Goal: Transaction & Acquisition: Purchase product/service

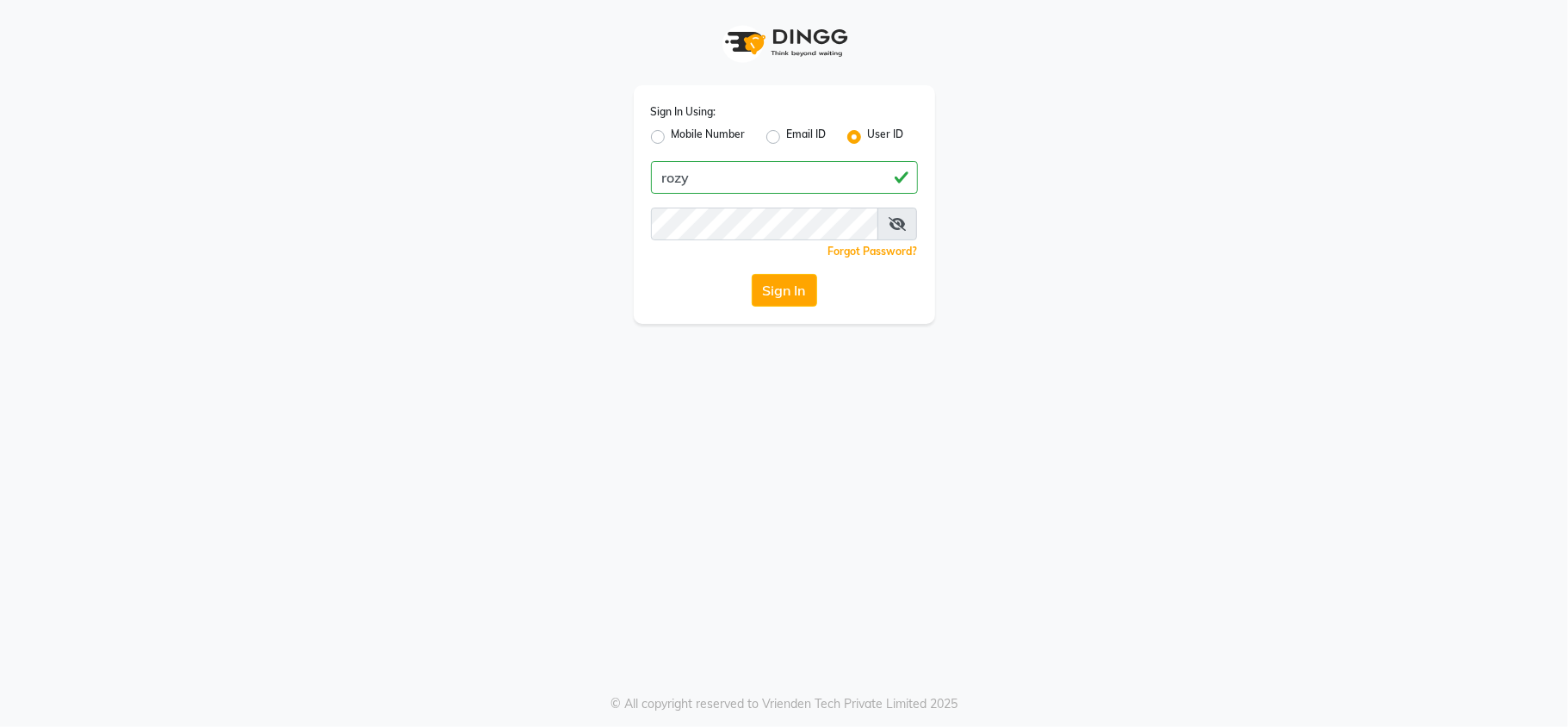
click at [695, 179] on input "rozy" at bounding box center [784, 177] width 267 height 33
type input "rozyssalon"
click at [780, 404] on div "Sign In Using: Mobile Number Email ID User ID rozyssalon Remember me Forgot Pas…" at bounding box center [784, 363] width 1568 height 727
click at [776, 277] on button "Sign In" at bounding box center [784, 290] width 65 height 33
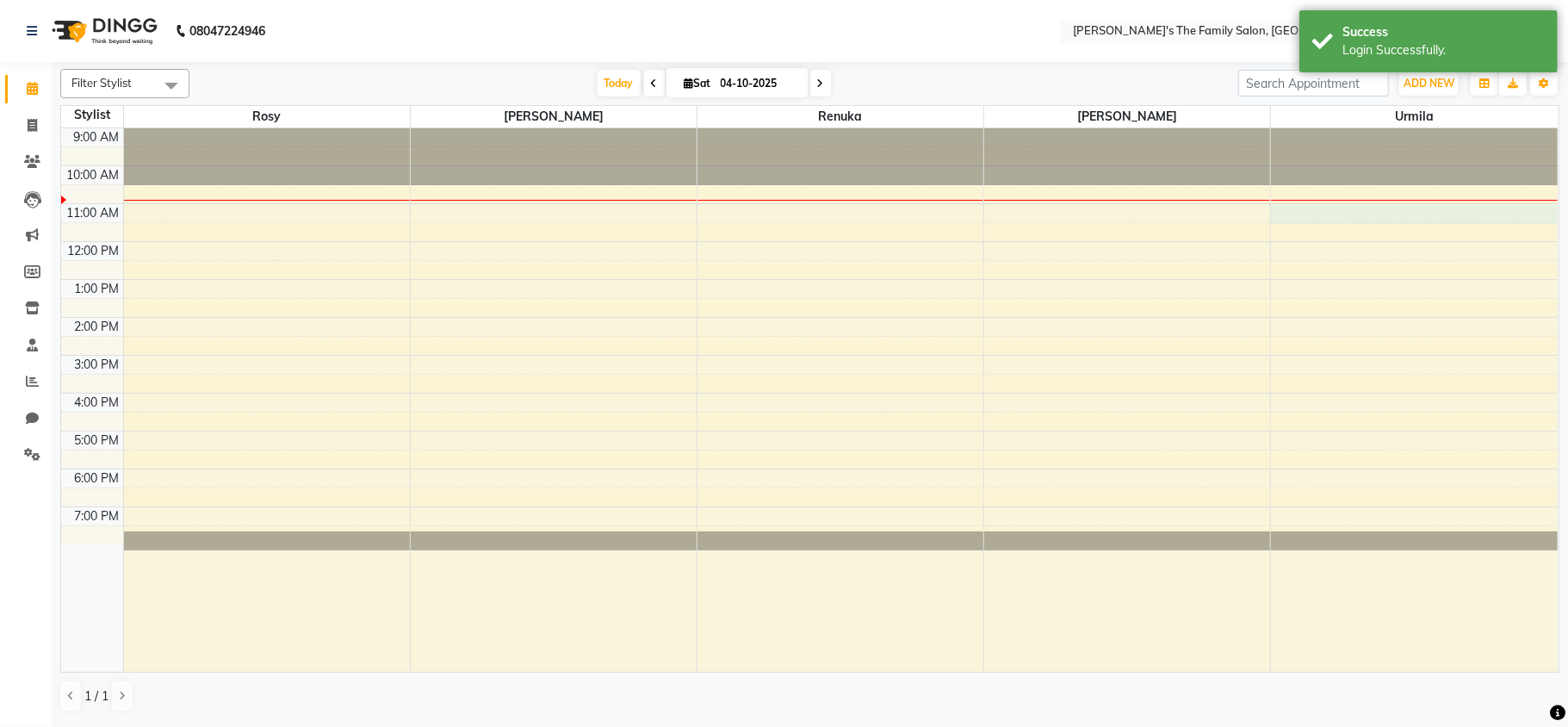
click at [1417, 207] on div "9:00 AM 10:00 AM 11:00 AM 12:00 PM 1:00 PM 2:00 PM 3:00 PM 4:00 PM 5:00 PM 6:00…" at bounding box center [809, 400] width 1497 height 543
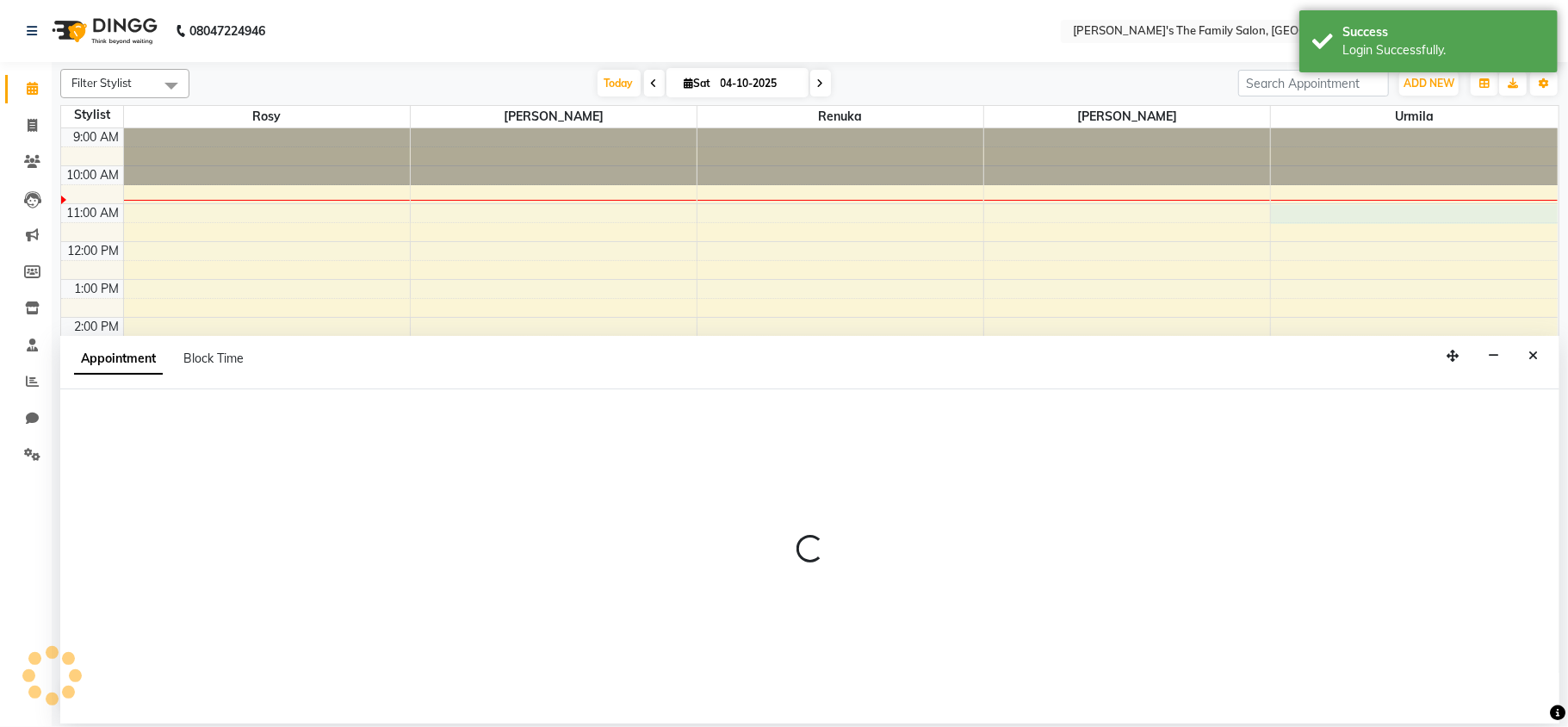
select select "64187"
select select "660"
select select "tentative"
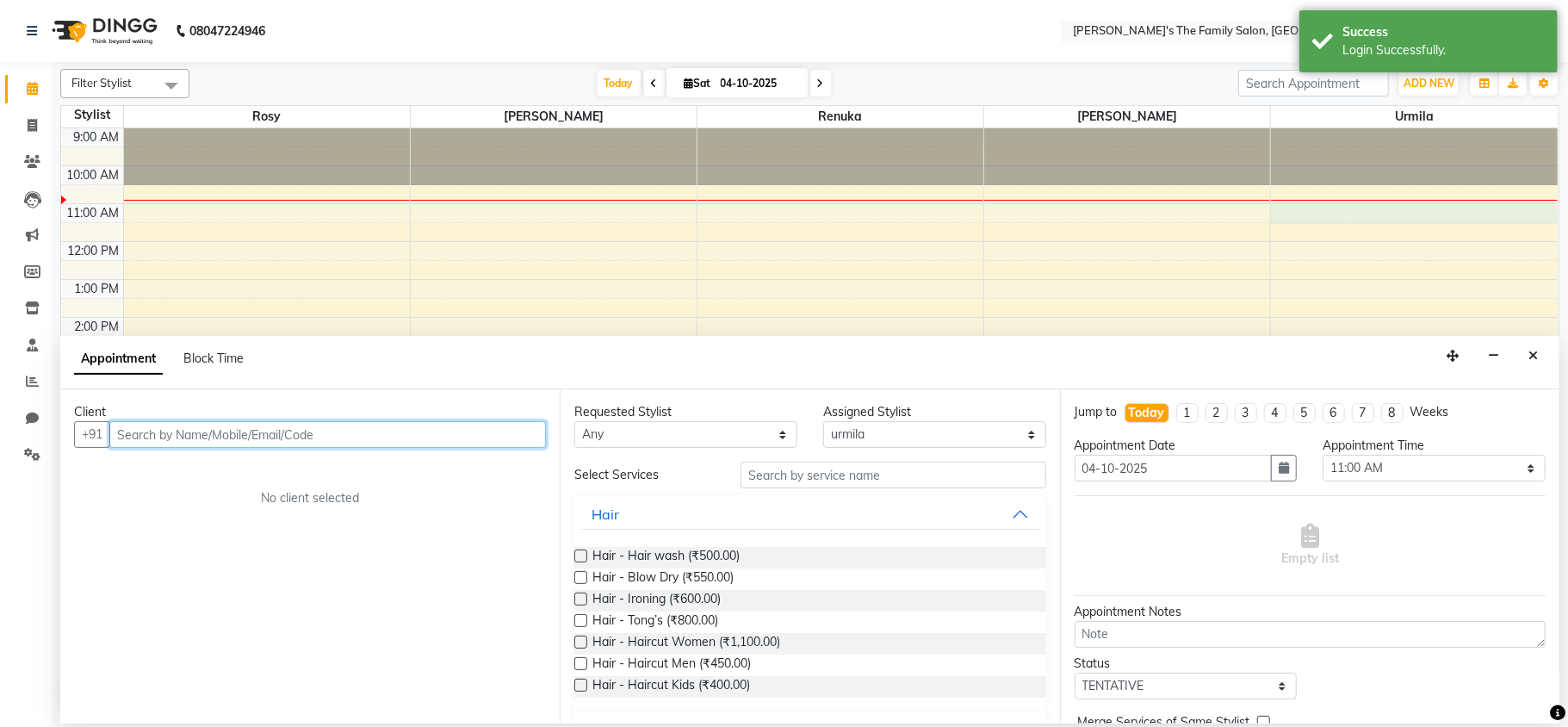
click at [132, 431] on input "text" at bounding box center [327, 434] width 436 height 27
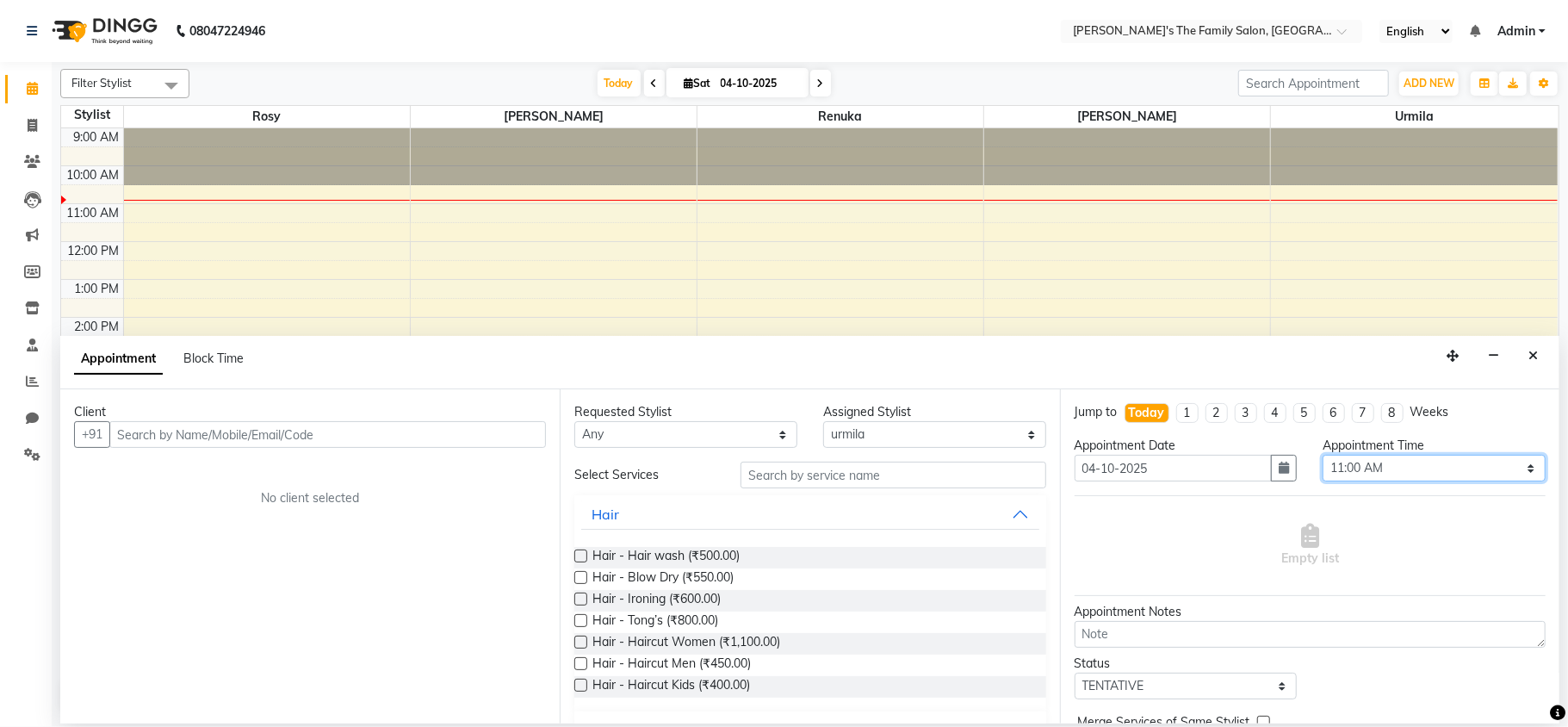
click at [1515, 466] on select "Select 10:00 AM 10:15 AM 10:30 AM 10:45 AM 11:00 AM 11:15 AM 11:30 AM 11:45 AM …" at bounding box center [1433, 468] width 223 height 27
select select "615"
click at [1323, 456] on select "Select 10:00 AM 10:15 AM 10:30 AM 10:45 AM 11:00 AM 11:15 AM 11:30 AM 11:45 AM …" at bounding box center [1433, 468] width 223 height 27
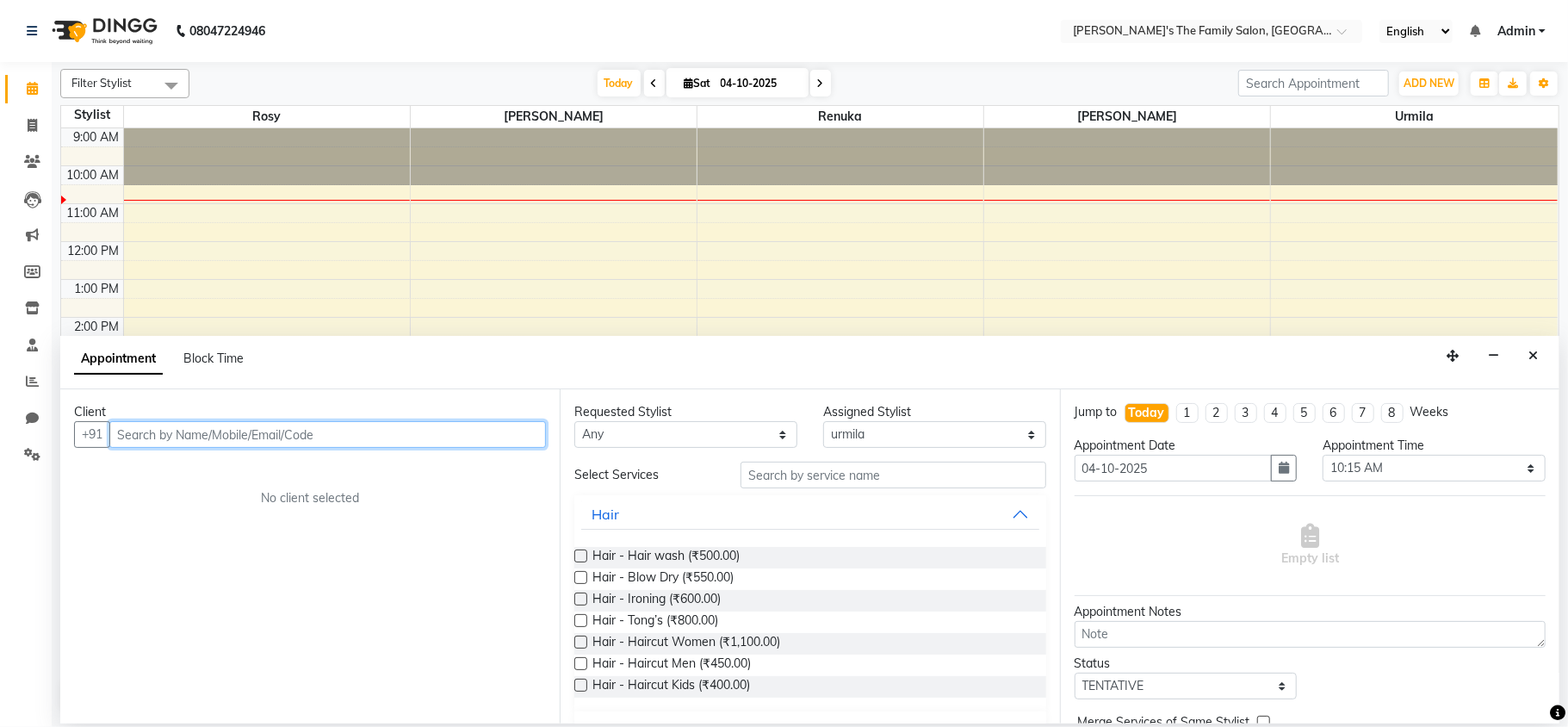
click at [156, 431] on input "text" at bounding box center [327, 434] width 436 height 27
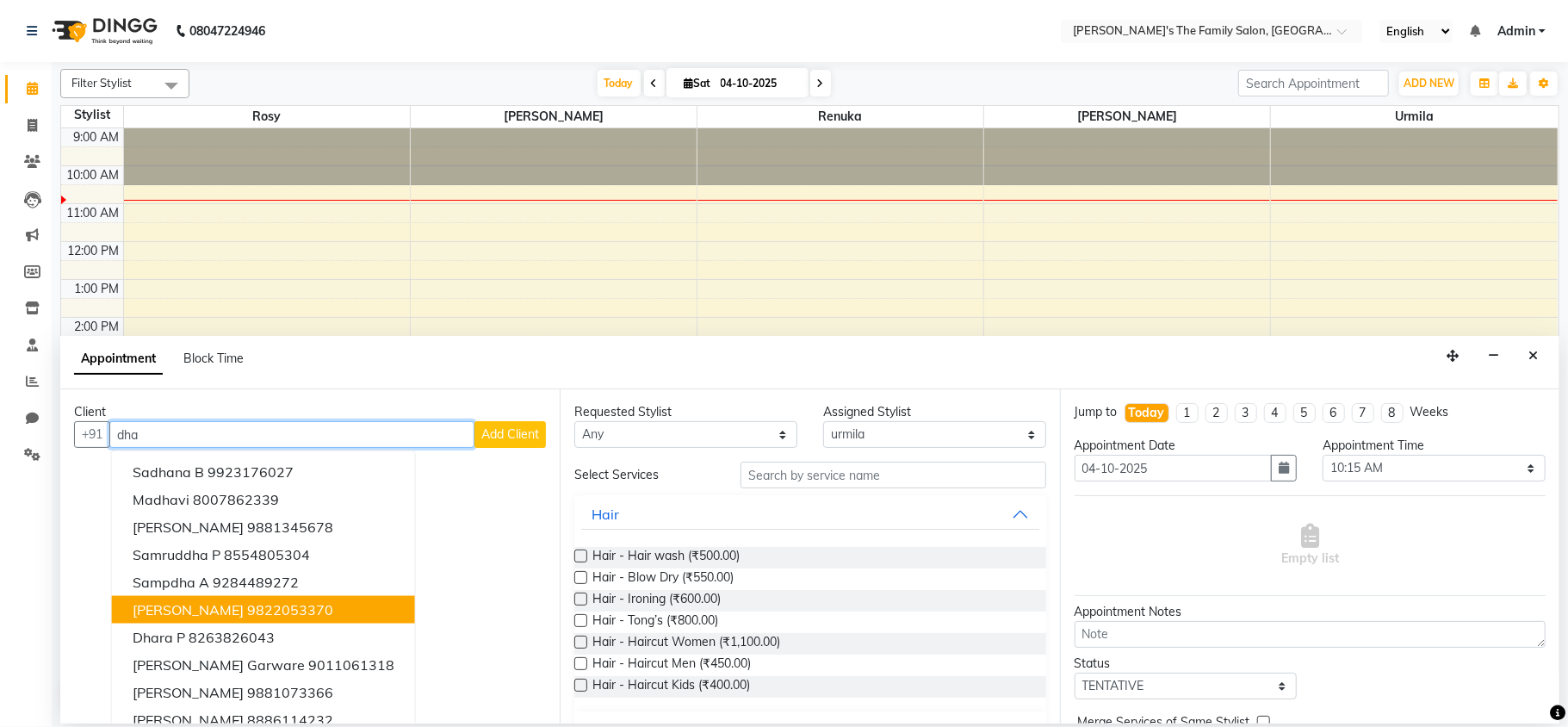
click at [216, 603] on span "[PERSON_NAME]" at bounding box center [188, 609] width 111 height 17
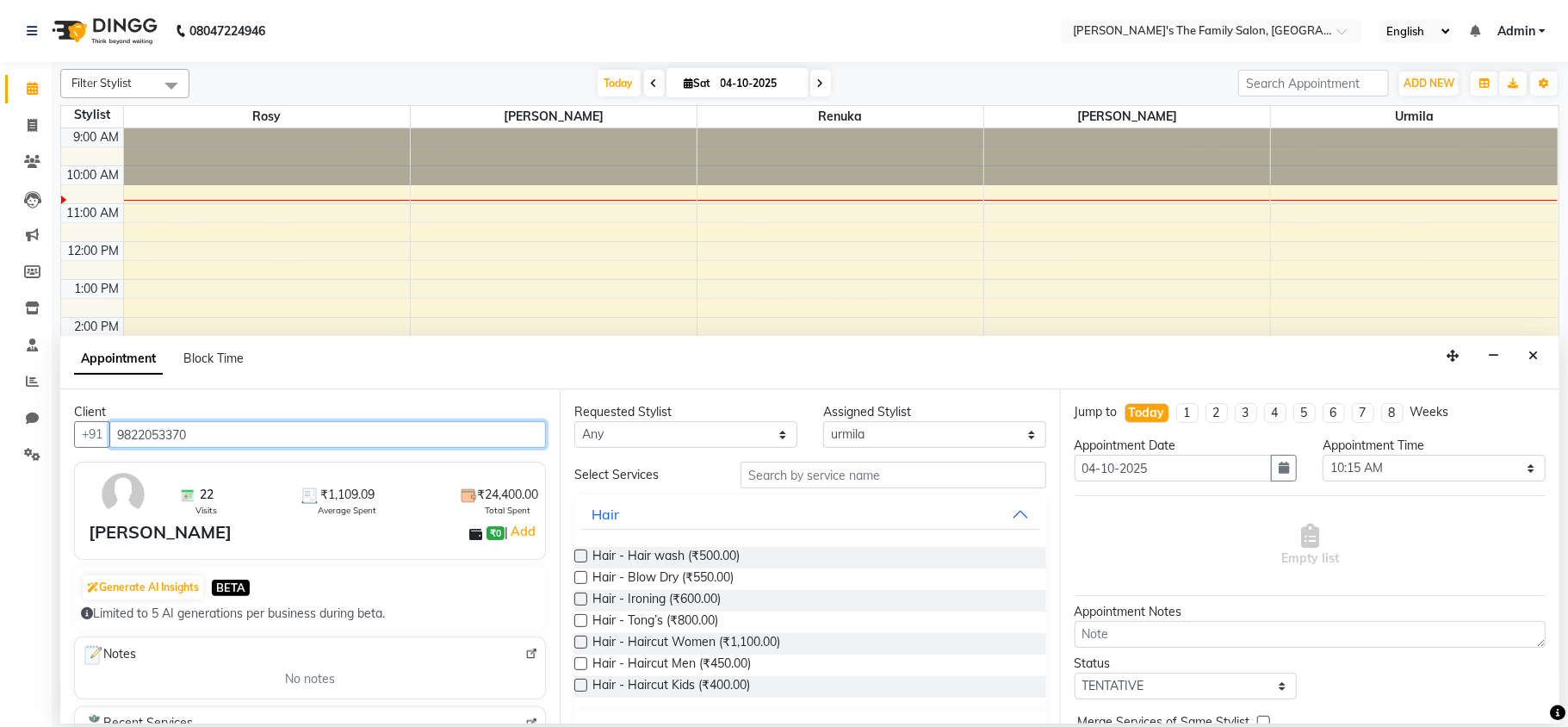
type input "9822053370"
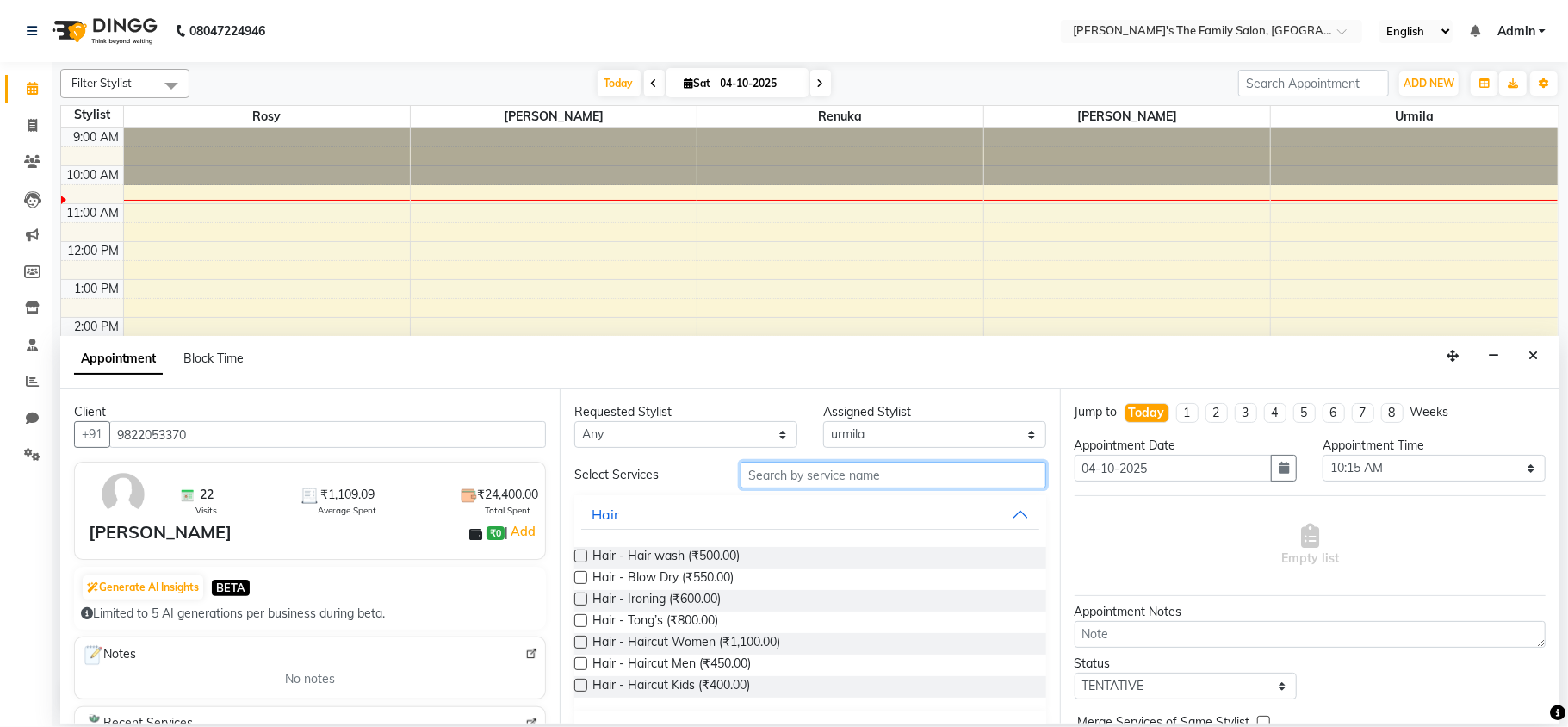
click at [766, 473] on input "text" at bounding box center [893, 475] width 306 height 27
click at [586, 559] on label at bounding box center [581, 555] width 13 height 13
click at [586, 559] on input "checkbox" at bounding box center [580, 557] width 11 height 11
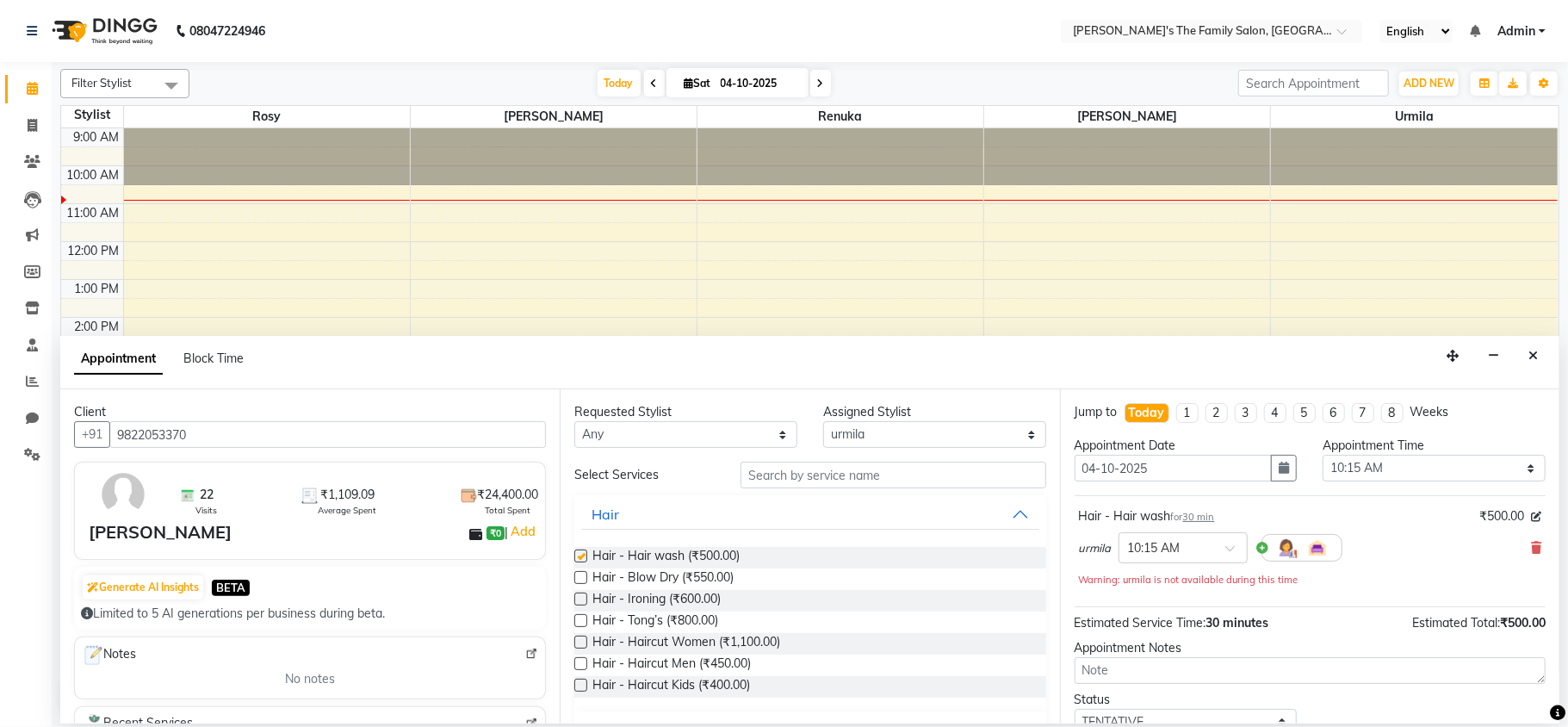
checkbox input "false"
click at [579, 579] on label at bounding box center [581, 577] width 13 height 13
click at [579, 579] on input "checkbox" at bounding box center [580, 579] width 11 height 11
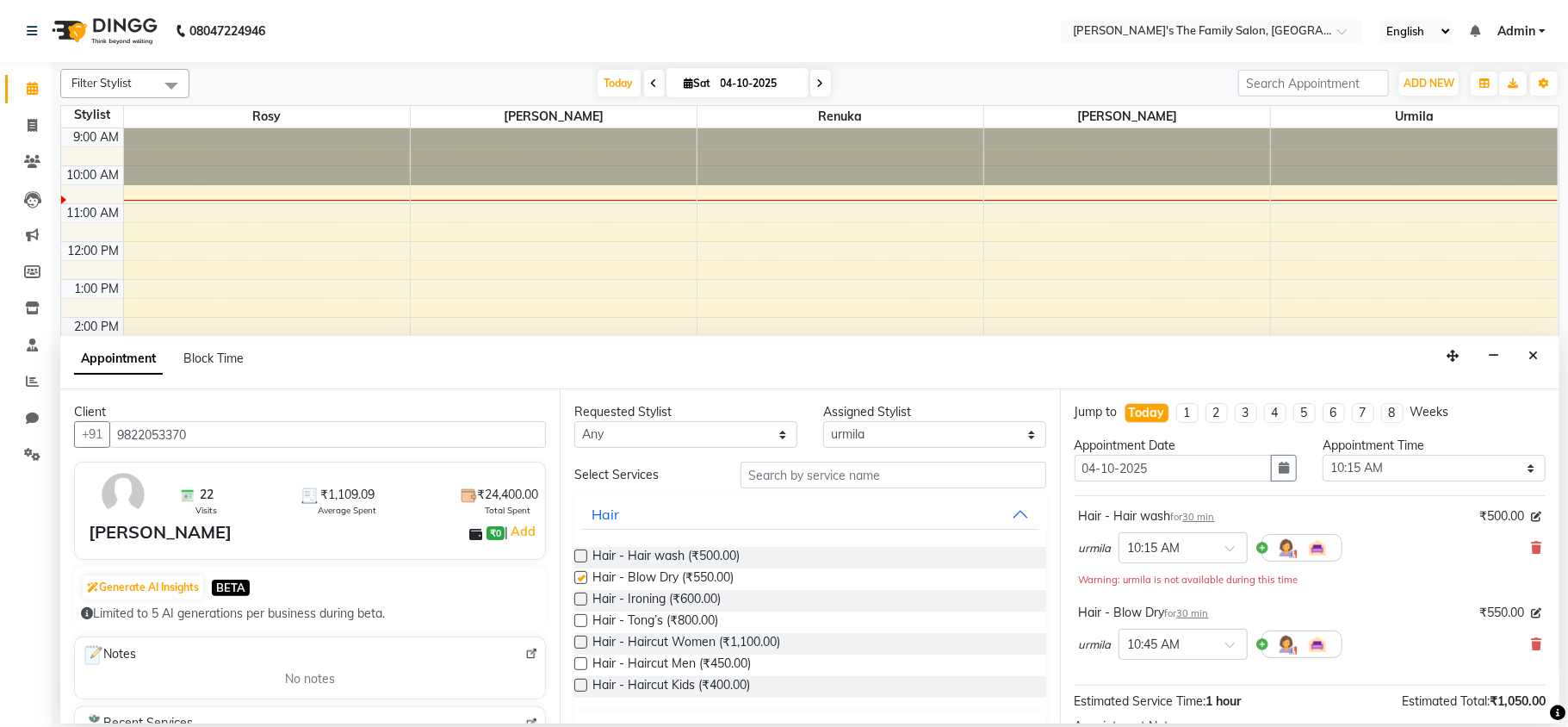
checkbox input "false"
click at [769, 472] on input "text" at bounding box center [893, 475] width 306 height 27
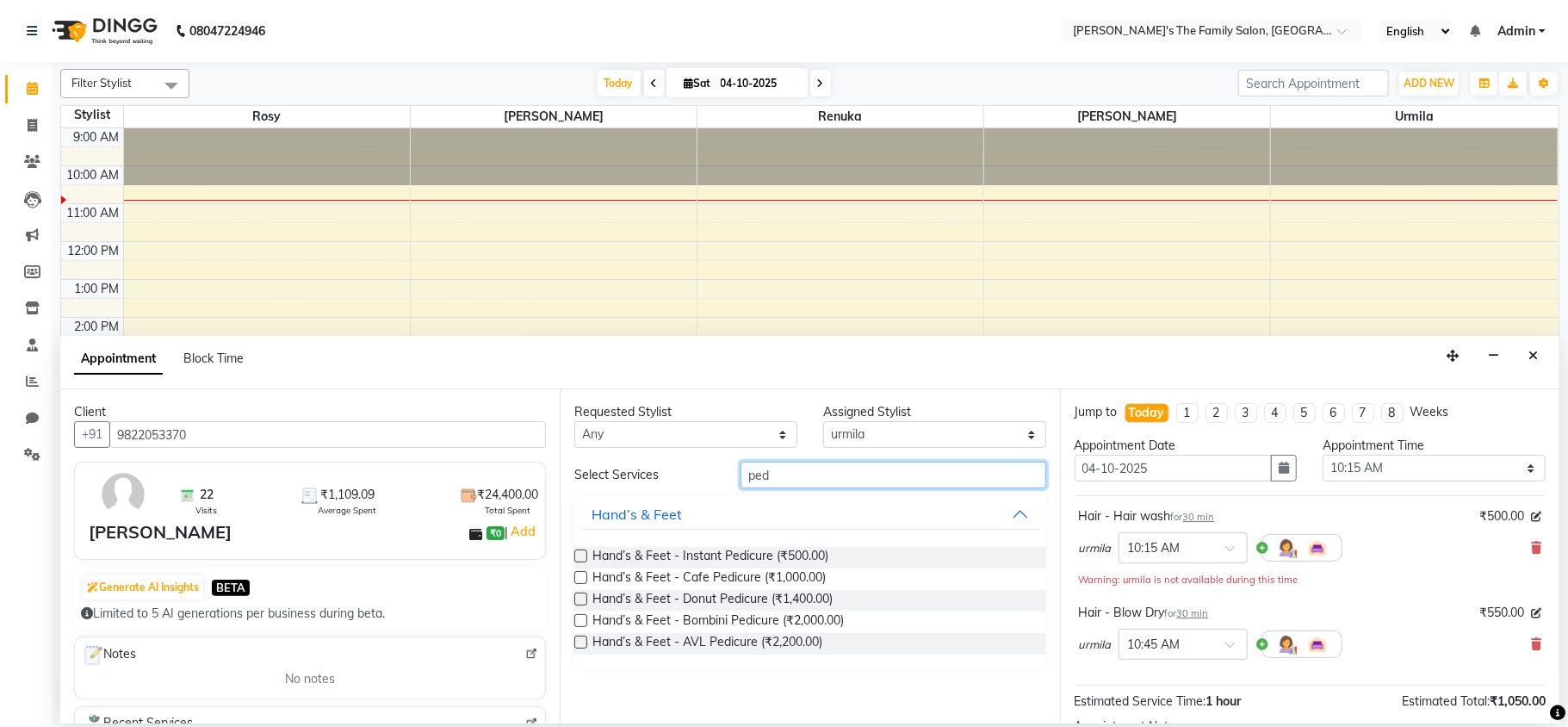
type input "ped"
click at [583, 577] on label at bounding box center [581, 577] width 13 height 13
click at [583, 577] on input "checkbox" at bounding box center [580, 579] width 11 height 11
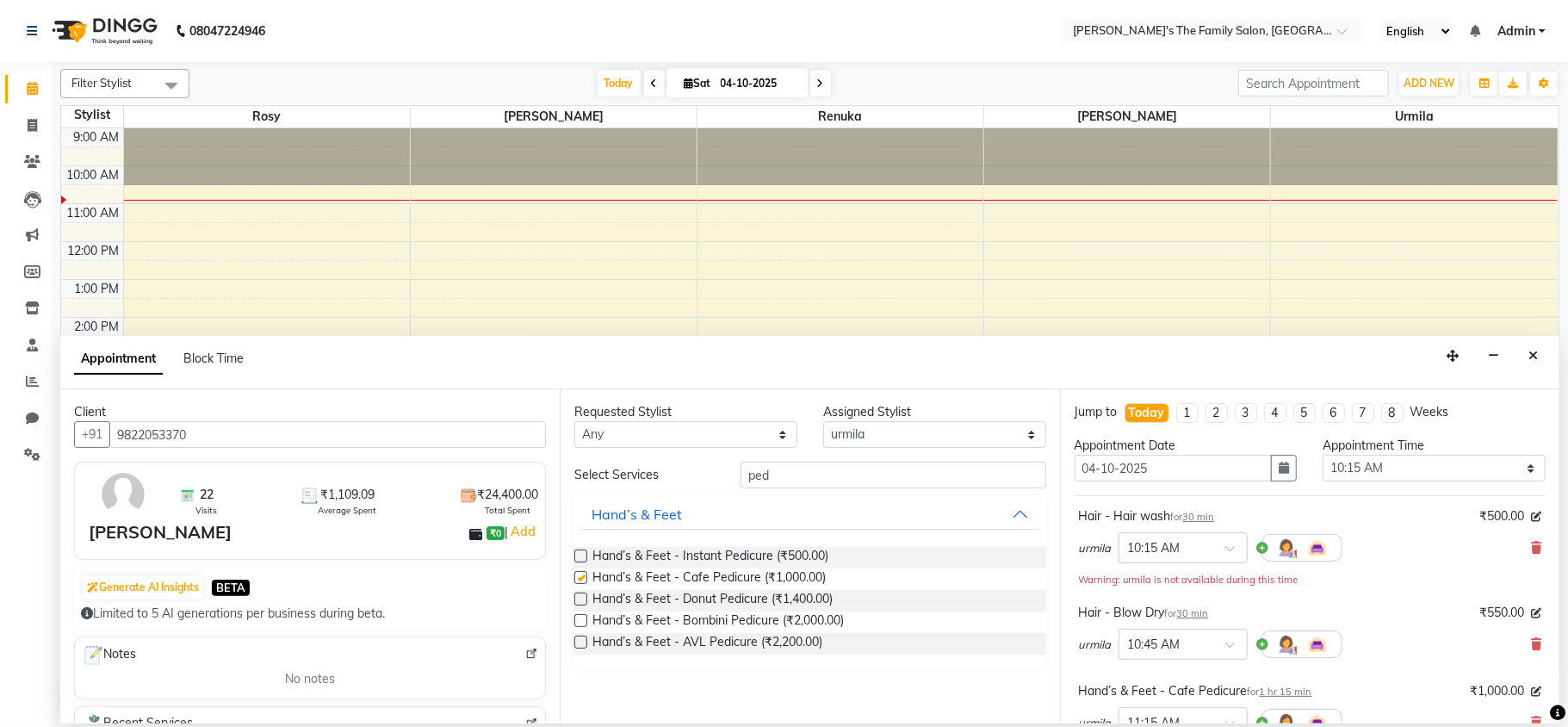
checkbox input "false"
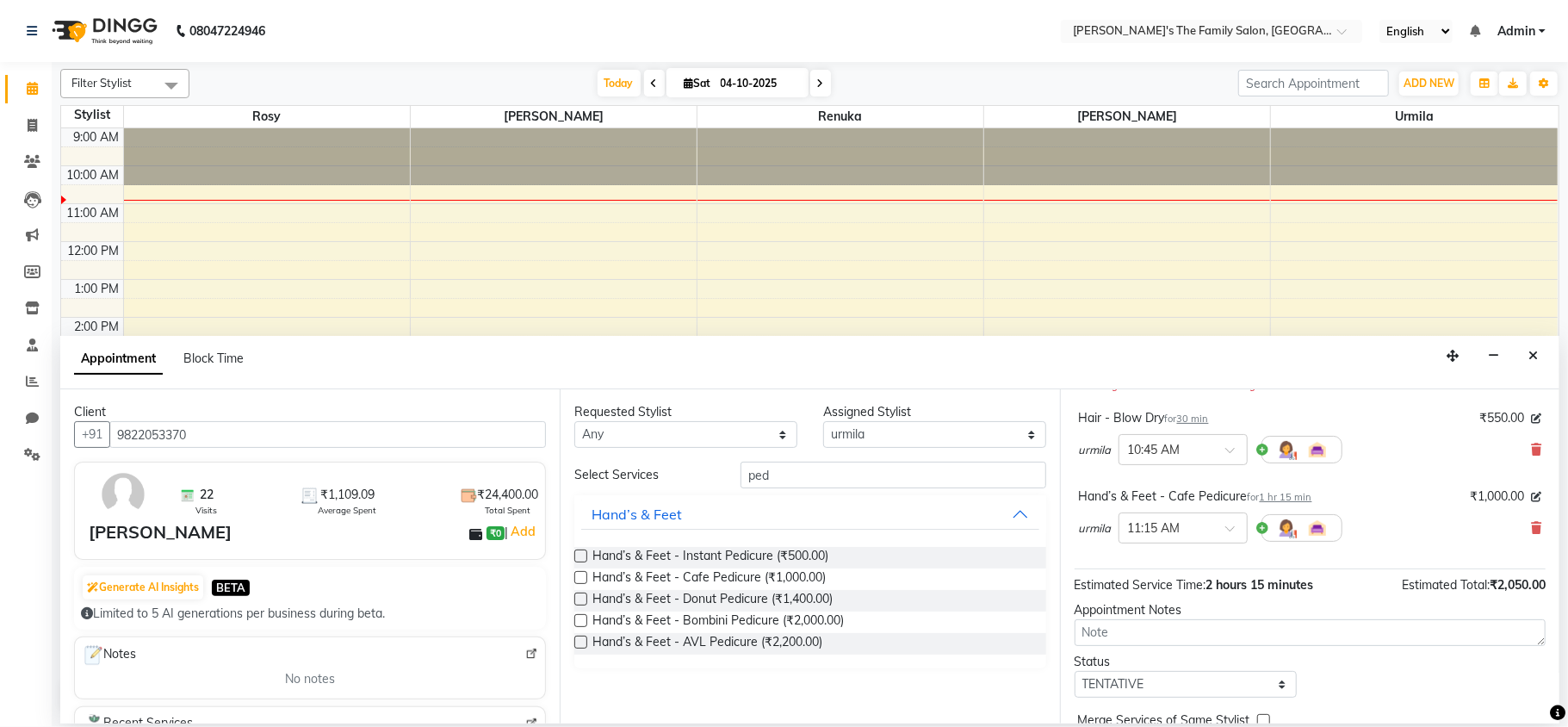
scroll to position [229, 0]
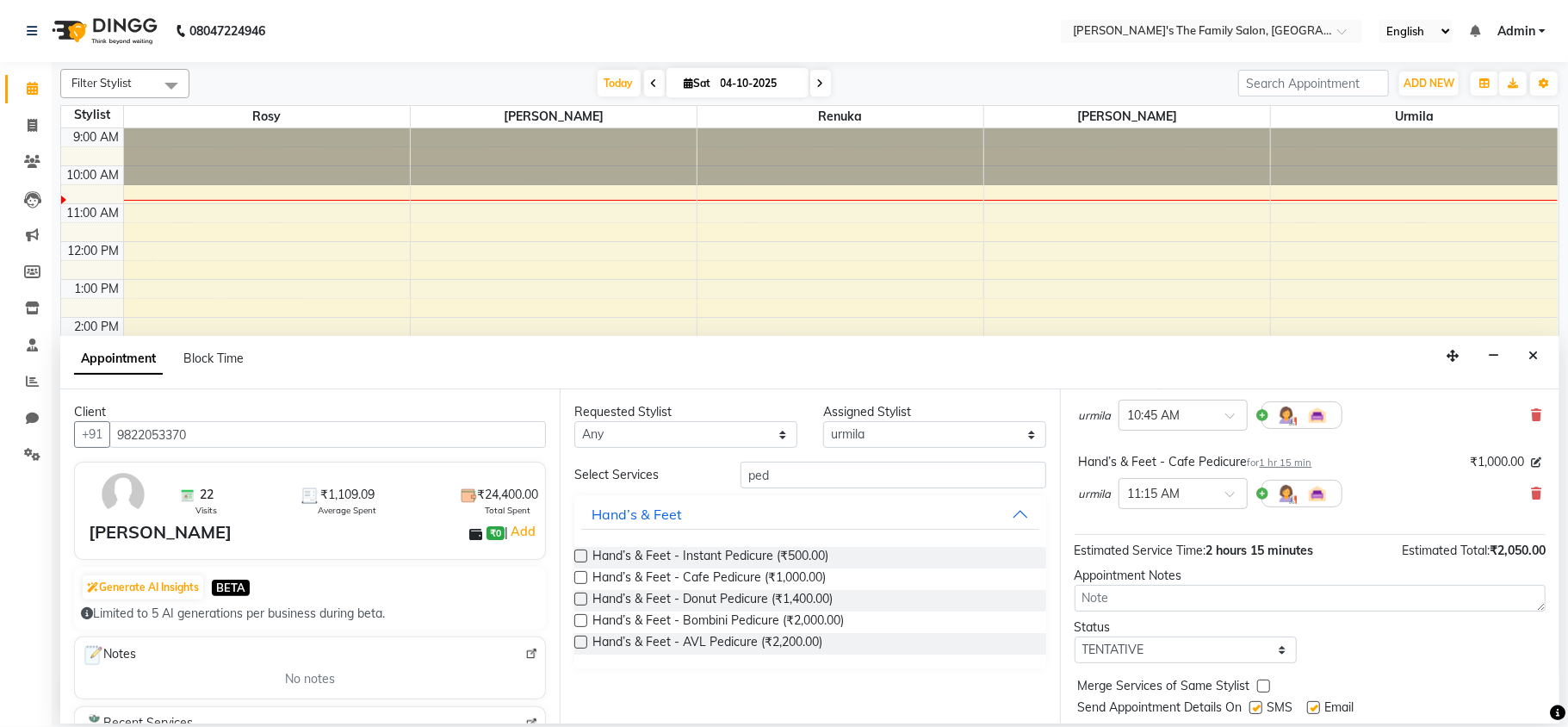
click at [1534, 716] on div "Jump to [DATE] 1 2 3 4 5 6 7 8 Weeks Appointment Date [DATE] Appointment Time S…" at bounding box center [1310, 557] width 500 height 334
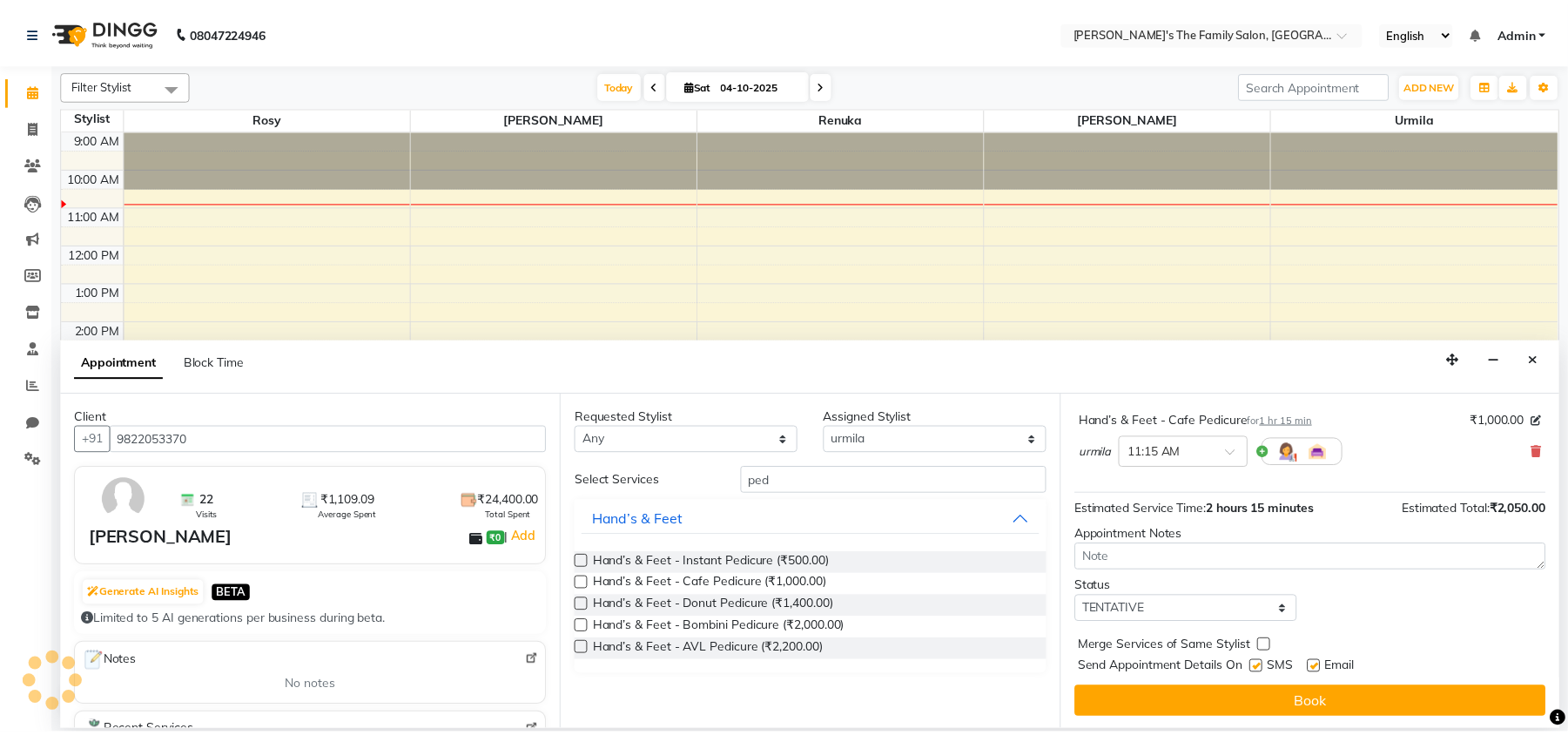
scroll to position [283, 0]
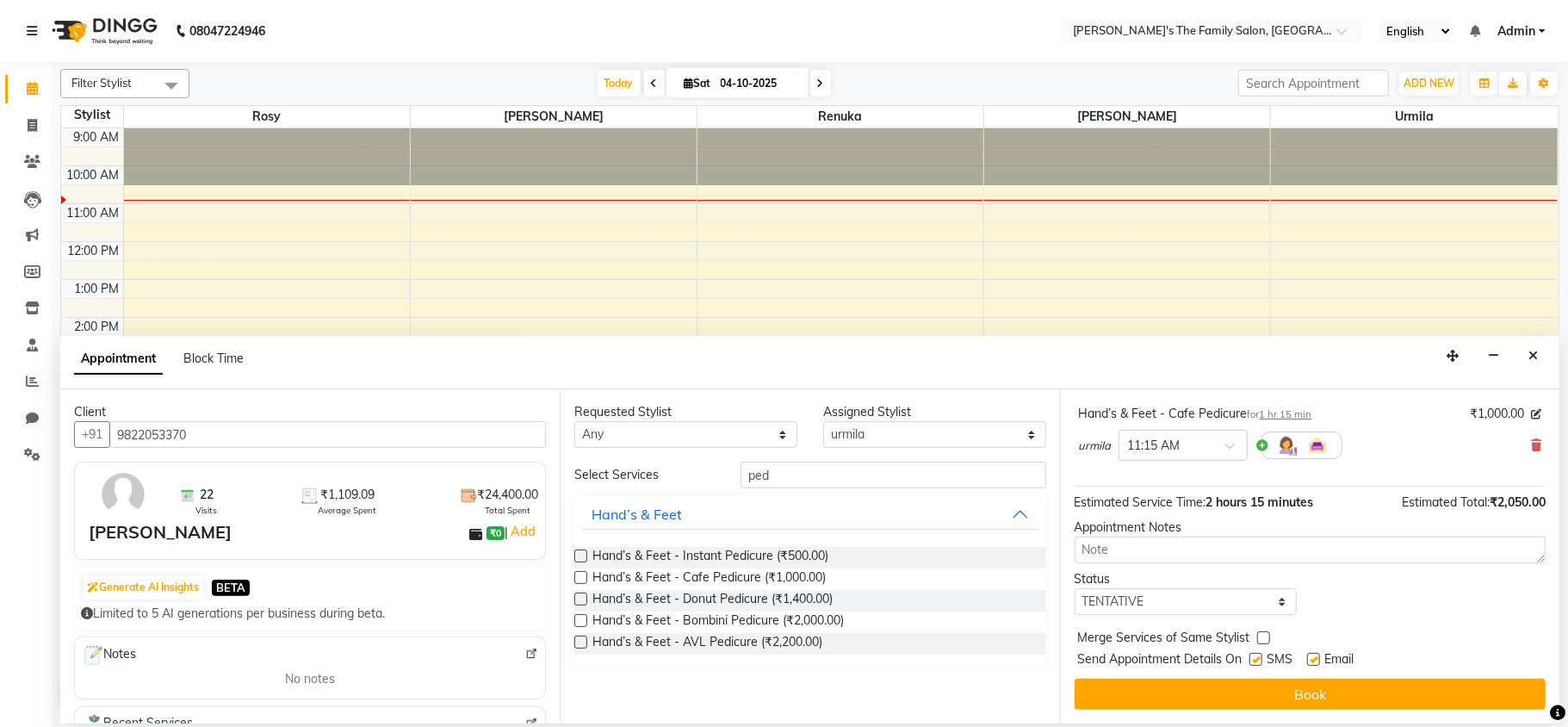
click at [1315, 656] on label at bounding box center [1314, 659] width 13 height 13
click at [1315, 656] on input "checkbox" at bounding box center [1313, 661] width 11 height 11
checkbox input "false"
click at [1258, 656] on label at bounding box center [1255, 659] width 13 height 13
click at [1258, 656] on input "checkbox" at bounding box center [1254, 661] width 11 height 11
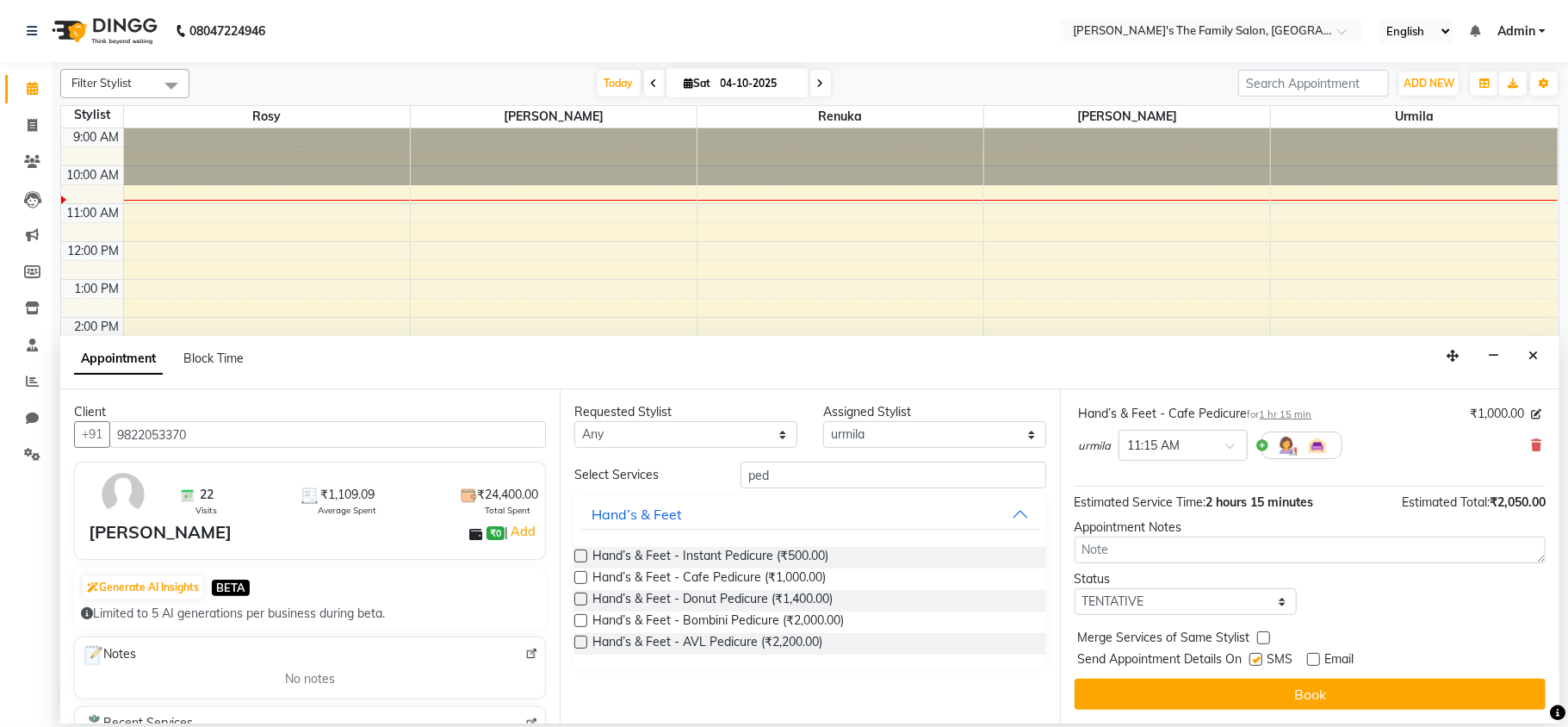
checkbox input "false"
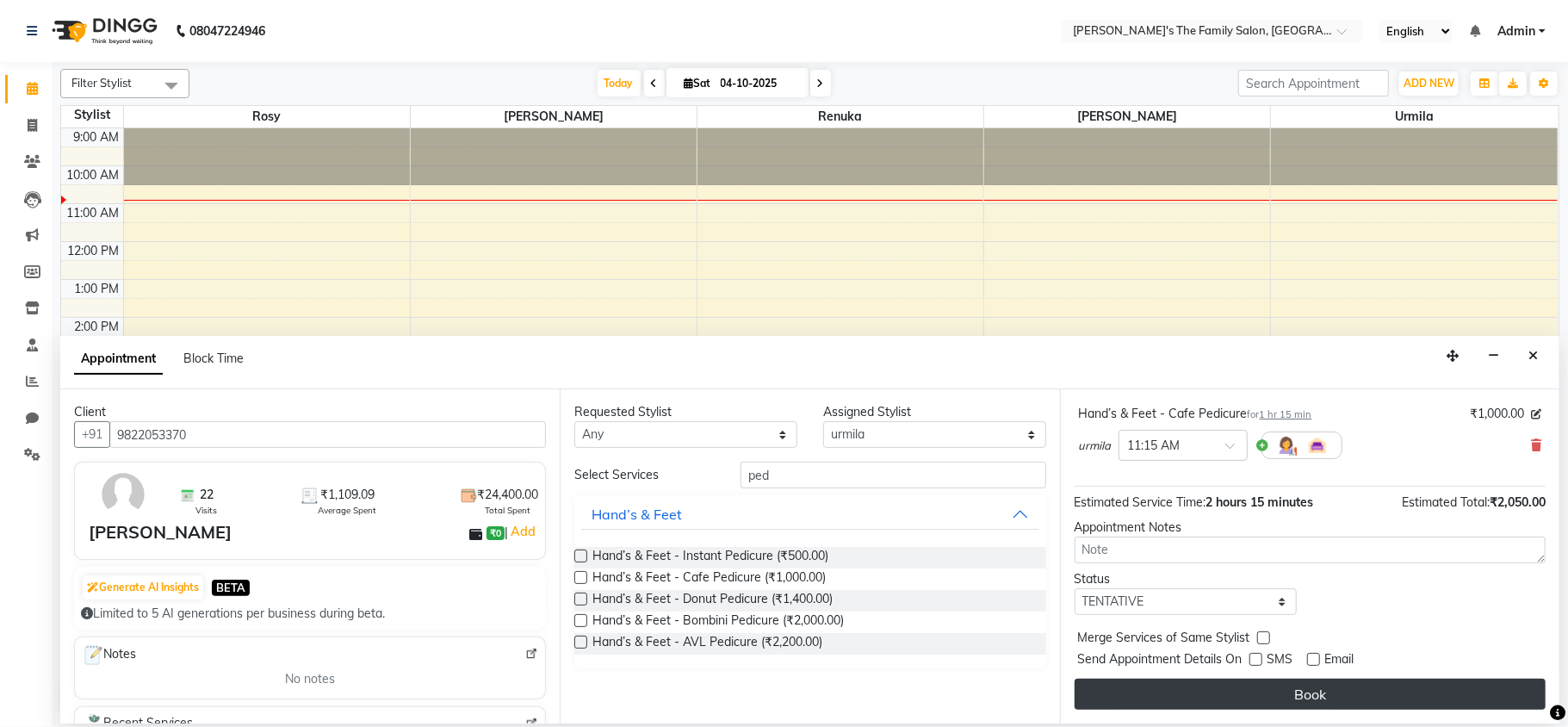
click at [1287, 695] on button "Book" at bounding box center [1311, 693] width 471 height 31
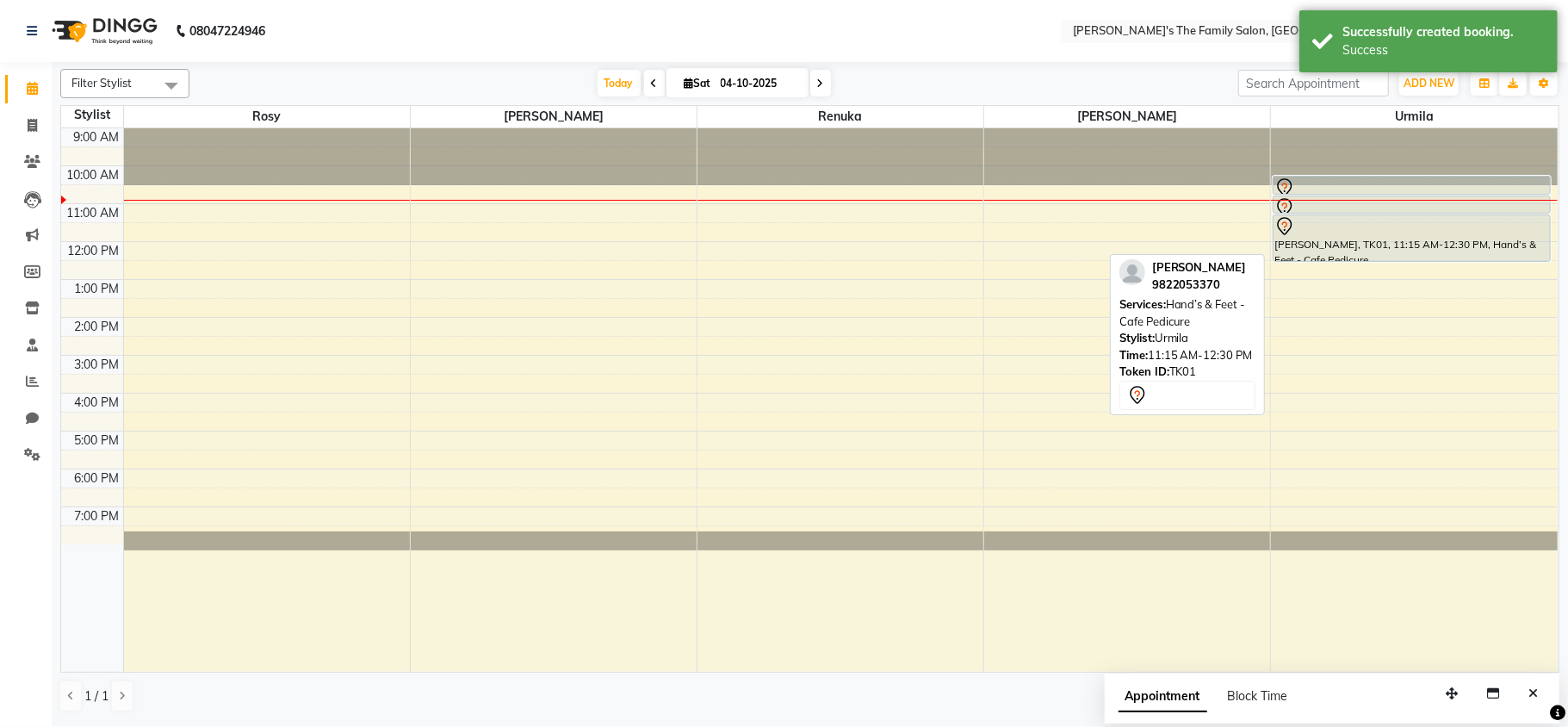
click at [1410, 232] on div at bounding box center [1412, 227] width 274 height 21
select select "7"
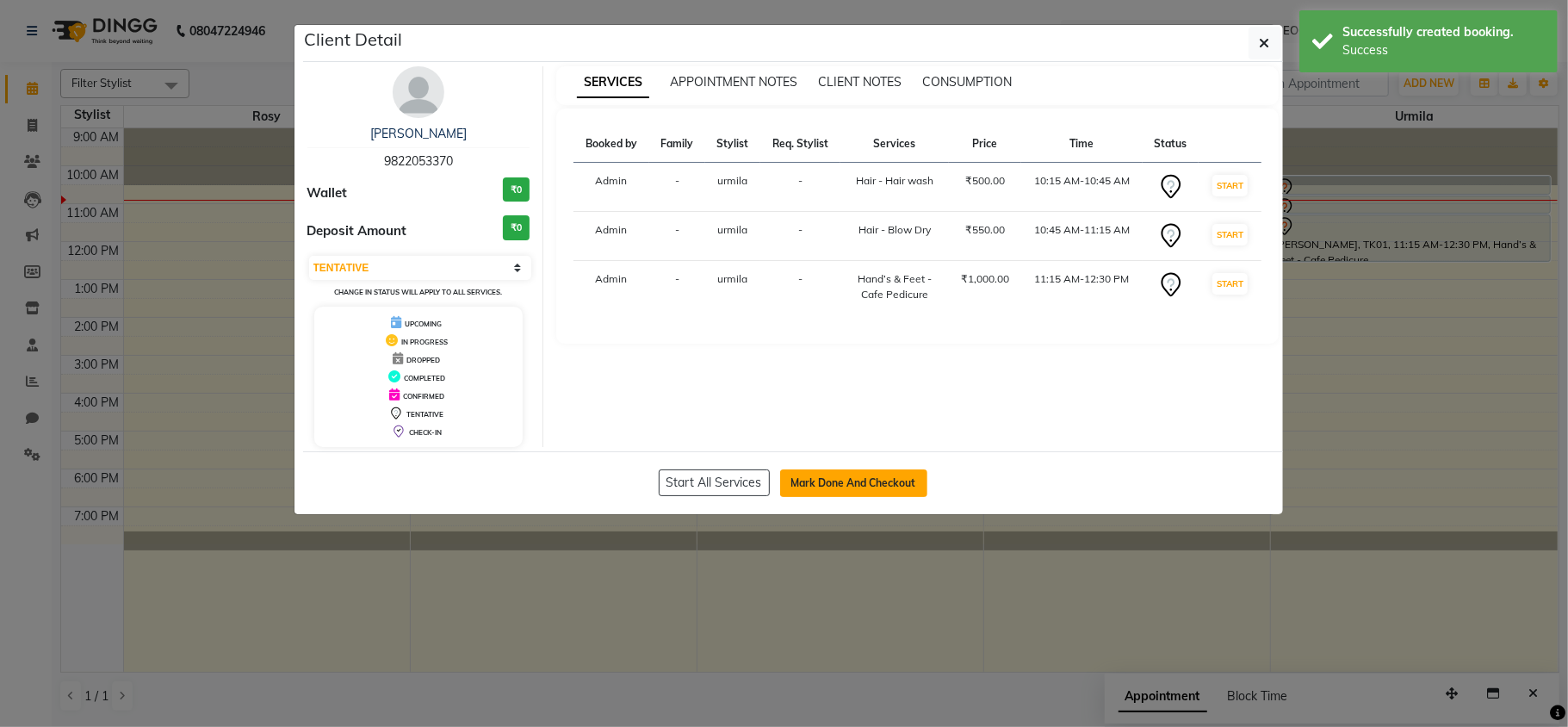
click at [845, 479] on button "Mark Done And Checkout" at bounding box center [854, 483] width 147 height 28
select select "6537"
select select "service"
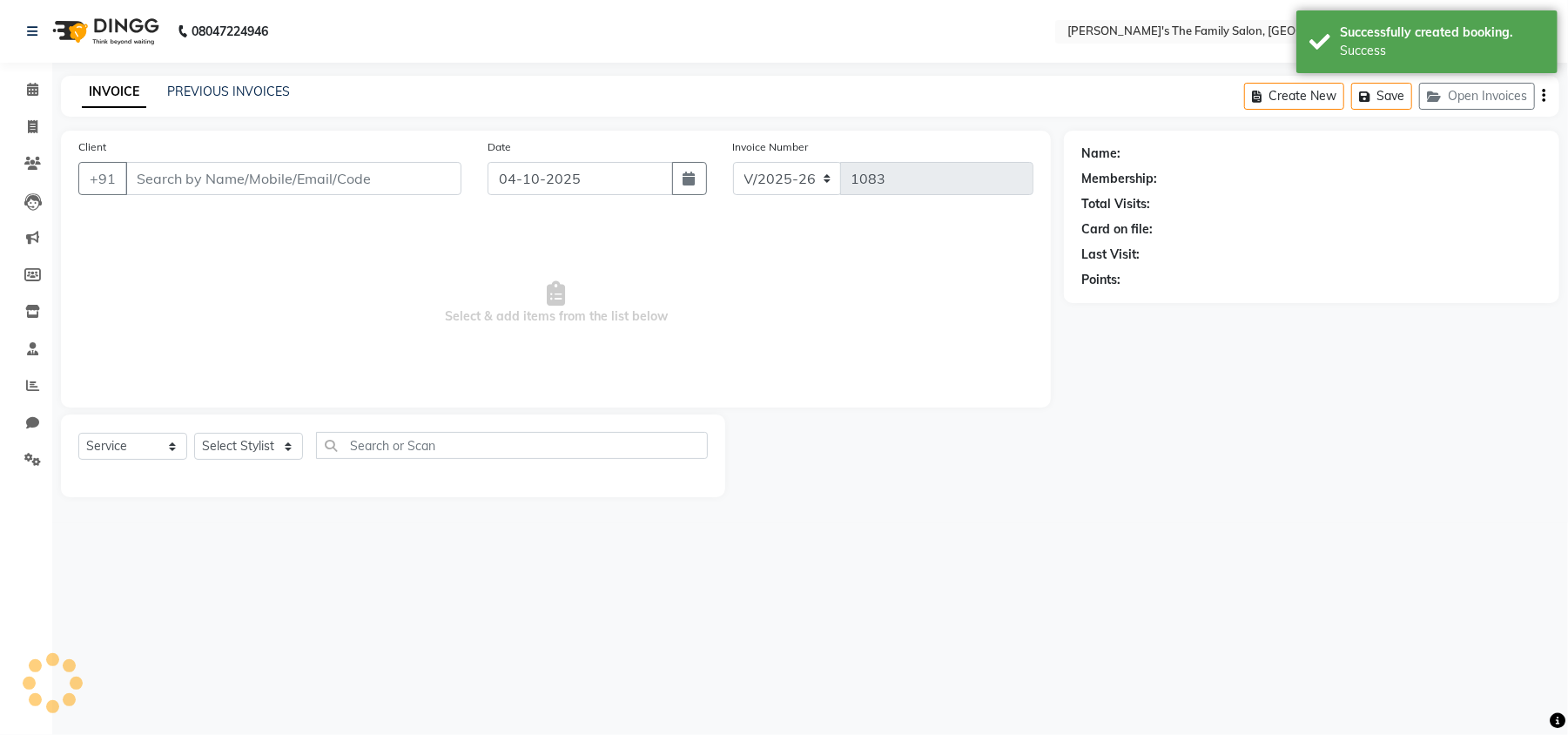
type input "9822053370"
select select "64187"
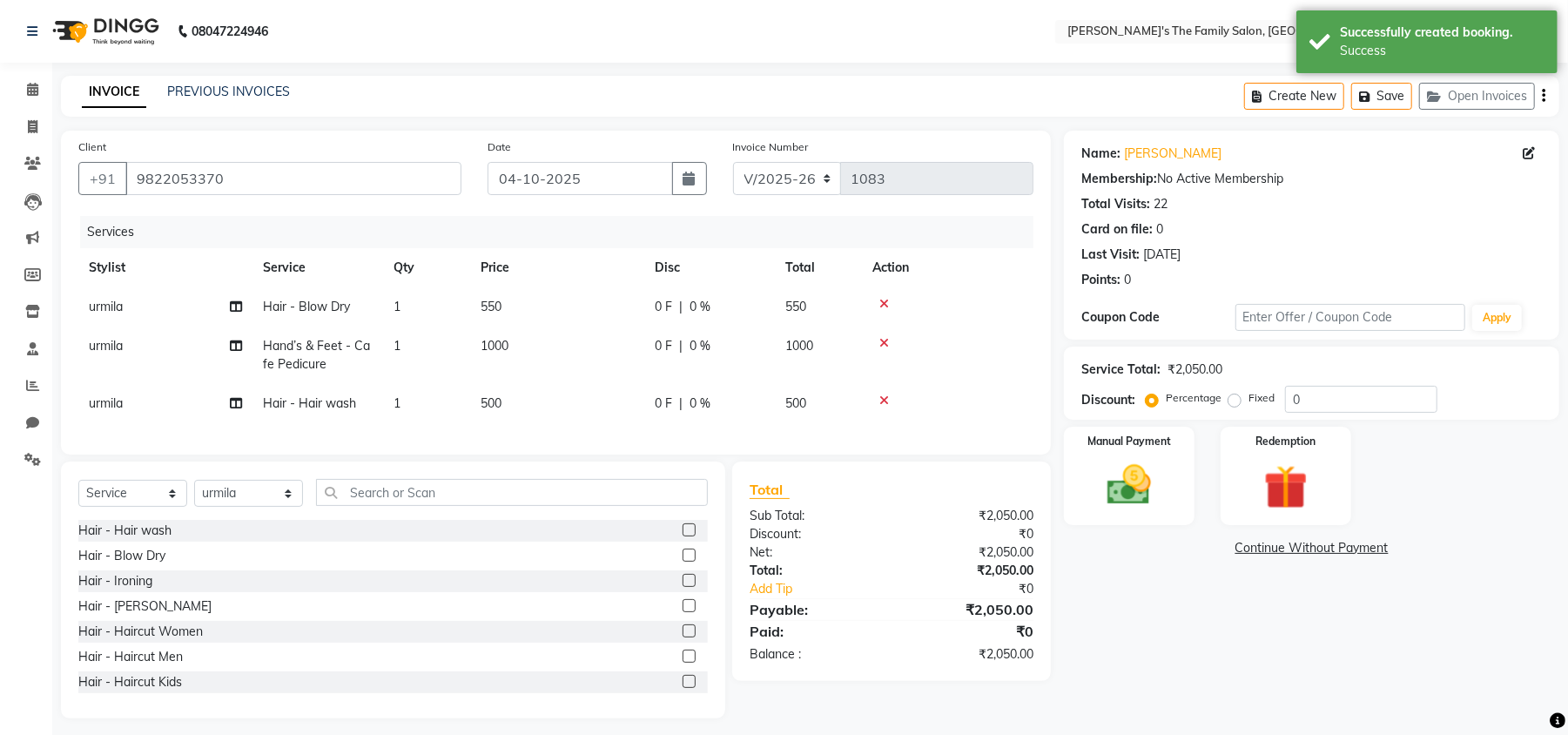
click at [112, 301] on span "urmila" at bounding box center [106, 307] width 34 height 16
select select "64187"
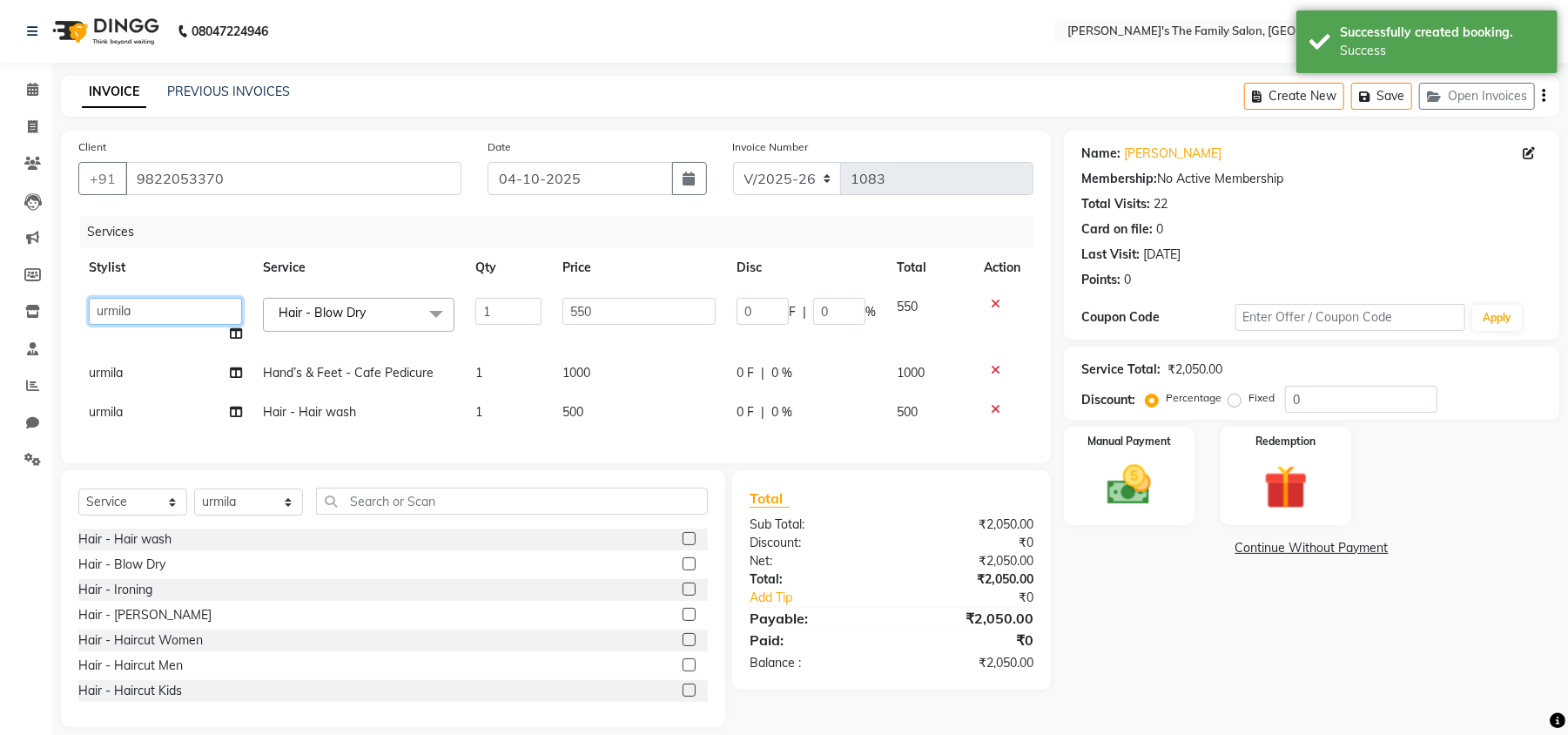
click at [115, 303] on select "[PERSON_NAME] [PERSON_NAME] Renuka Rosy urmila" at bounding box center [165, 311] width 153 height 27
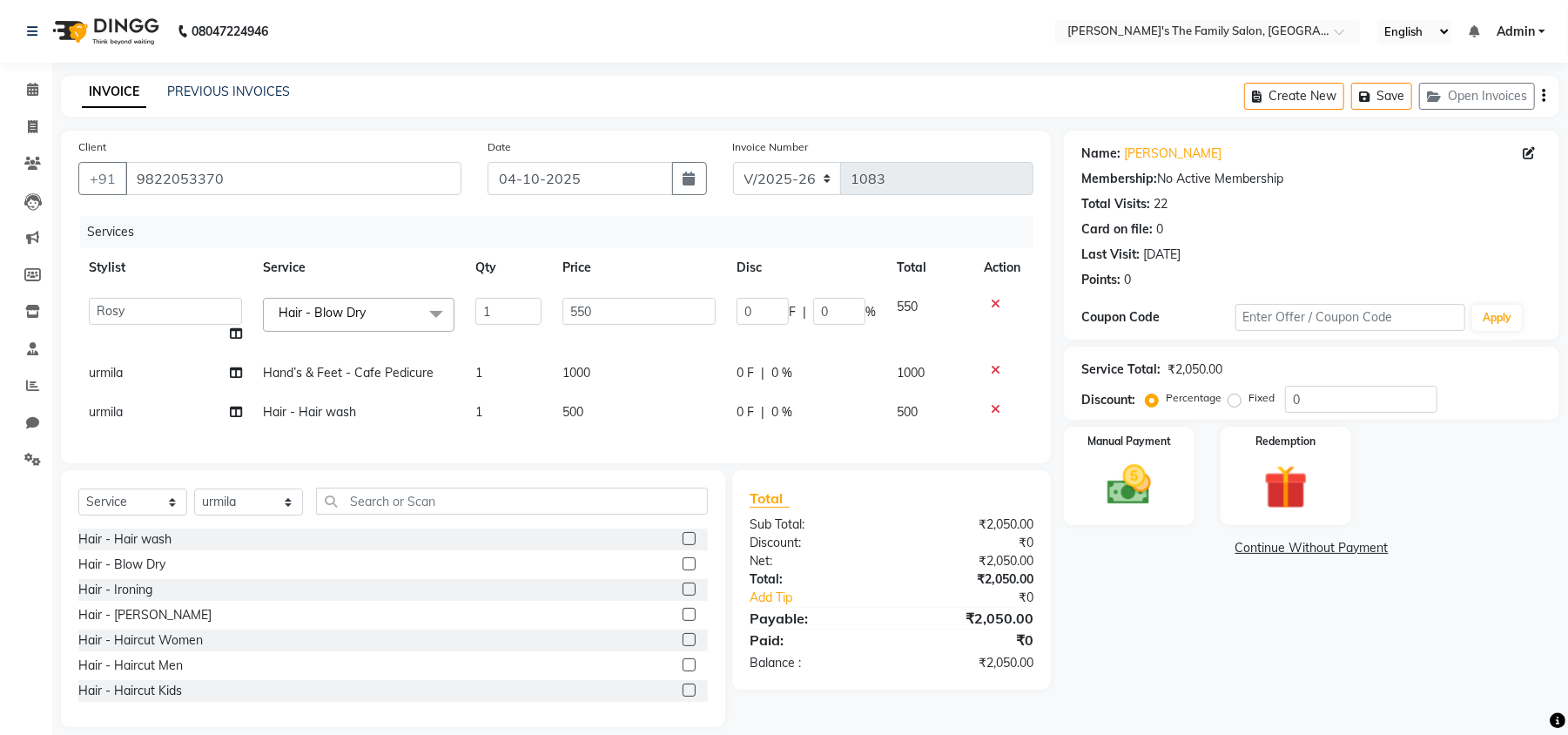
select select "50499"
click at [124, 406] on td "urmila" at bounding box center [165, 412] width 174 height 39
select select "64187"
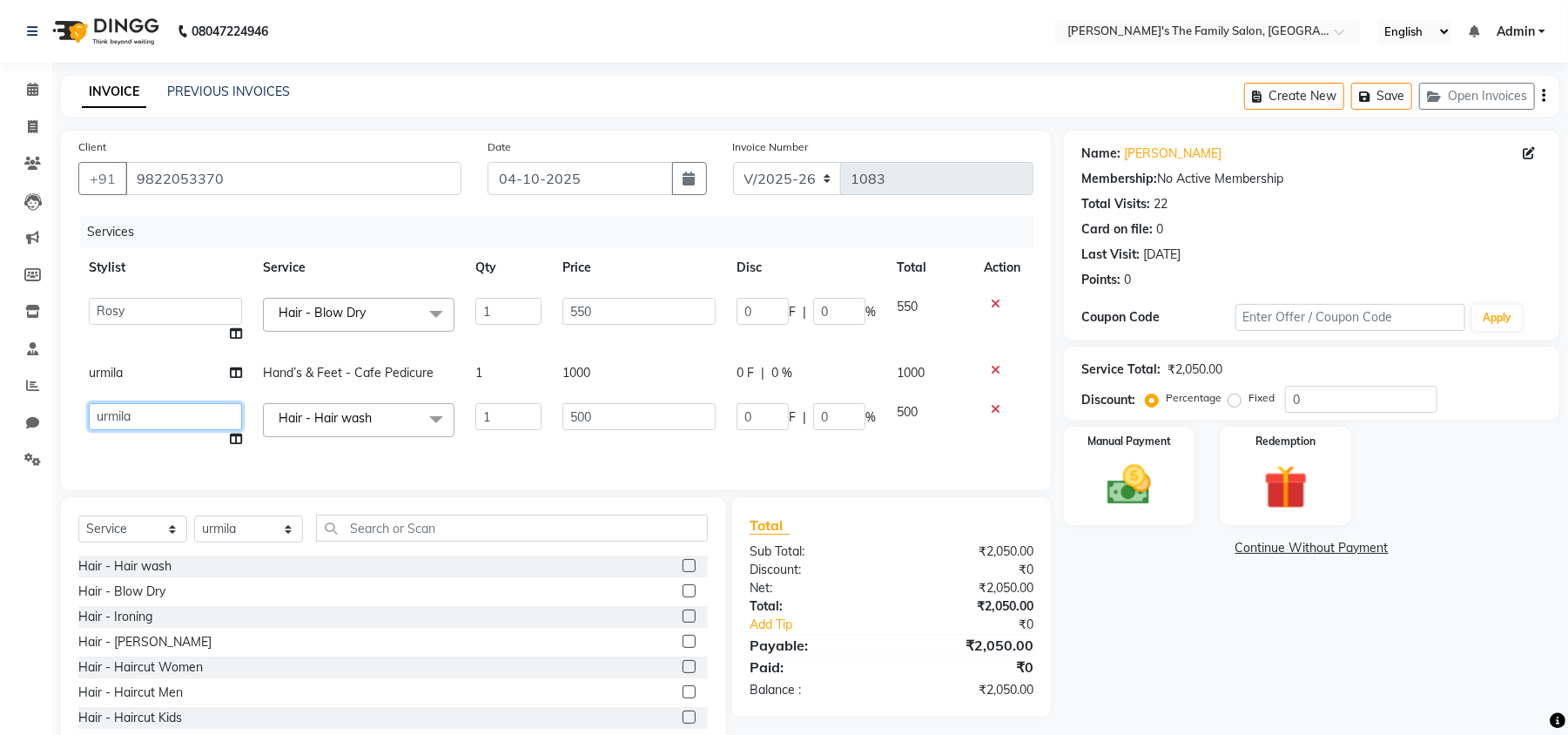
click at [124, 406] on select "[PERSON_NAME] [PERSON_NAME] Renuka Rosy urmila" at bounding box center [165, 416] width 153 height 27
select select "50499"
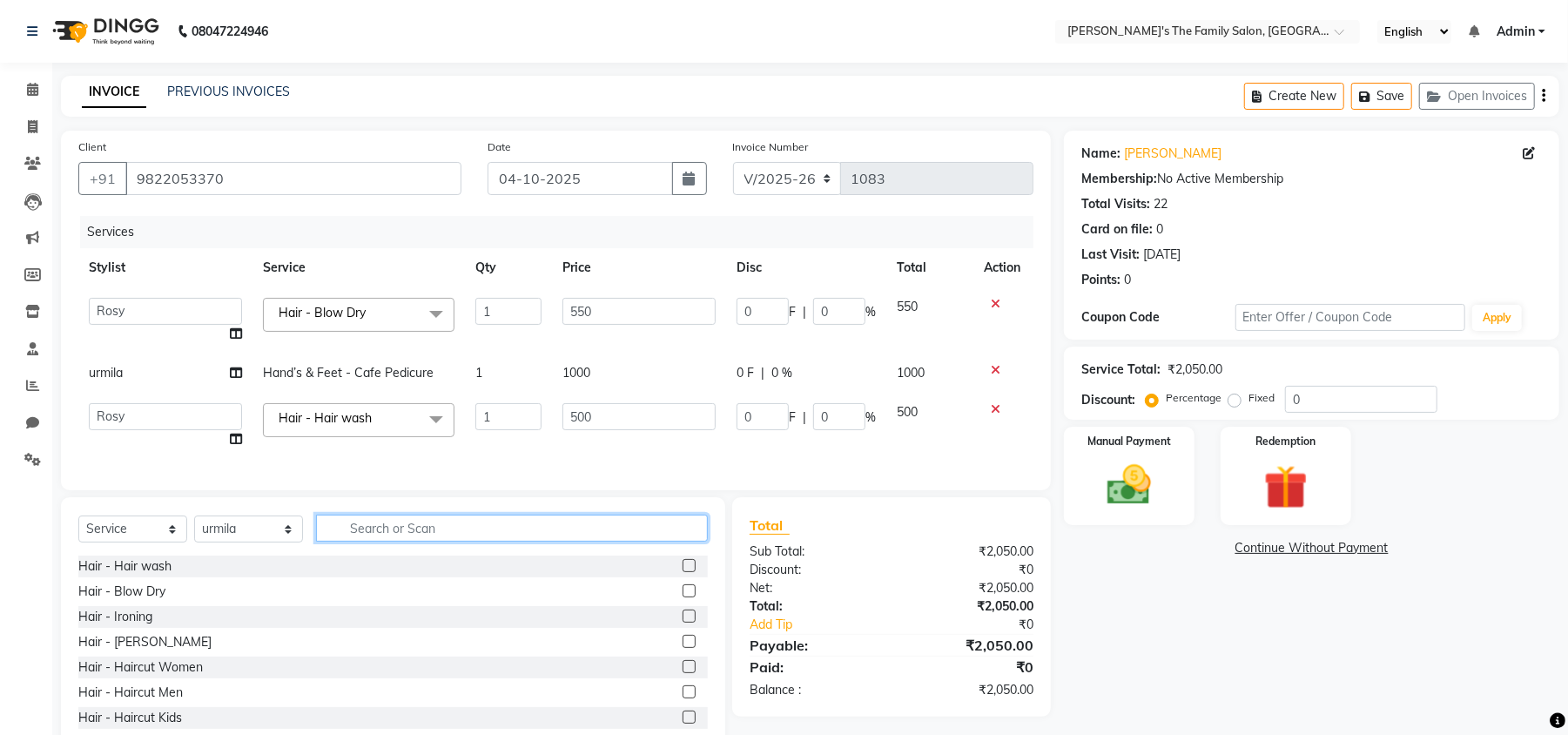
click at [369, 531] on input "text" at bounding box center [512, 528] width 392 height 27
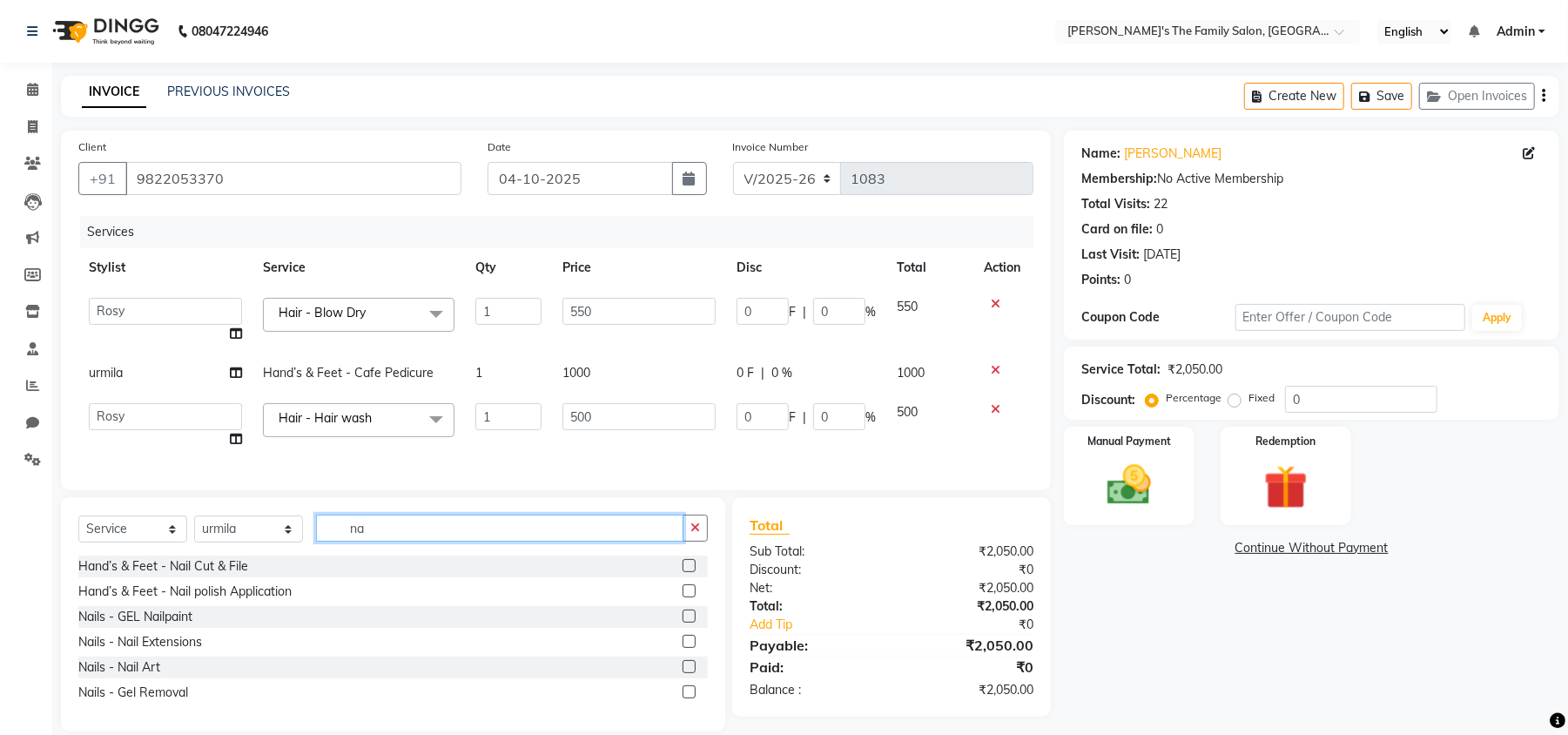
type input "na"
click at [690, 597] on label at bounding box center [689, 590] width 13 height 13
click at [690, 597] on input "checkbox" at bounding box center [688, 591] width 11 height 11
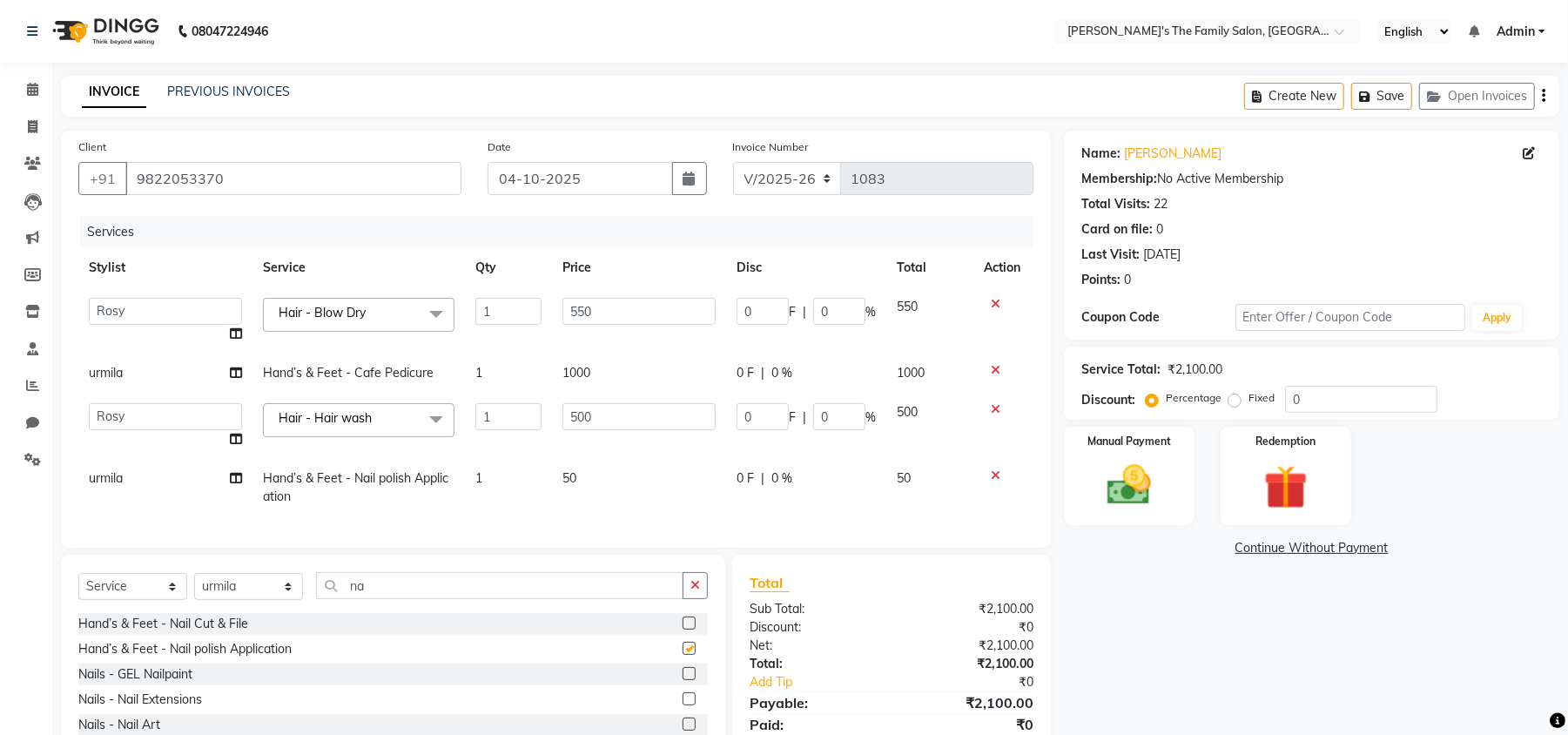
checkbox input "false"
drag, startPoint x: 582, startPoint y: 458, endPoint x: 586, endPoint y: 474, distance: 16.3
click at [586, 474] on td "50" at bounding box center [639, 487] width 174 height 57
select select "64187"
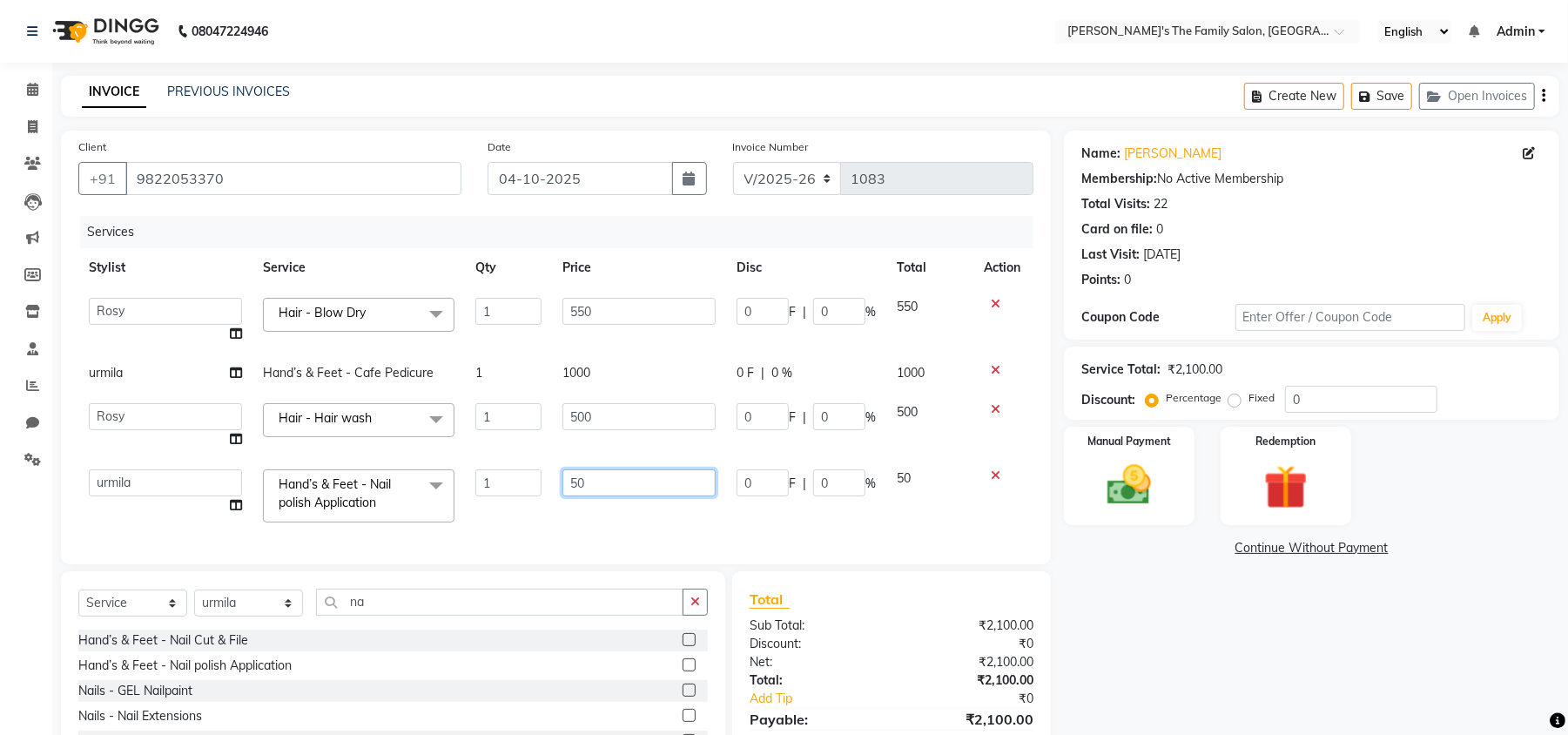
click at [586, 474] on input "50" at bounding box center [638, 482] width 153 height 27
click at [589, 474] on input "50" at bounding box center [638, 482] width 153 height 27
type input "5"
type input "300"
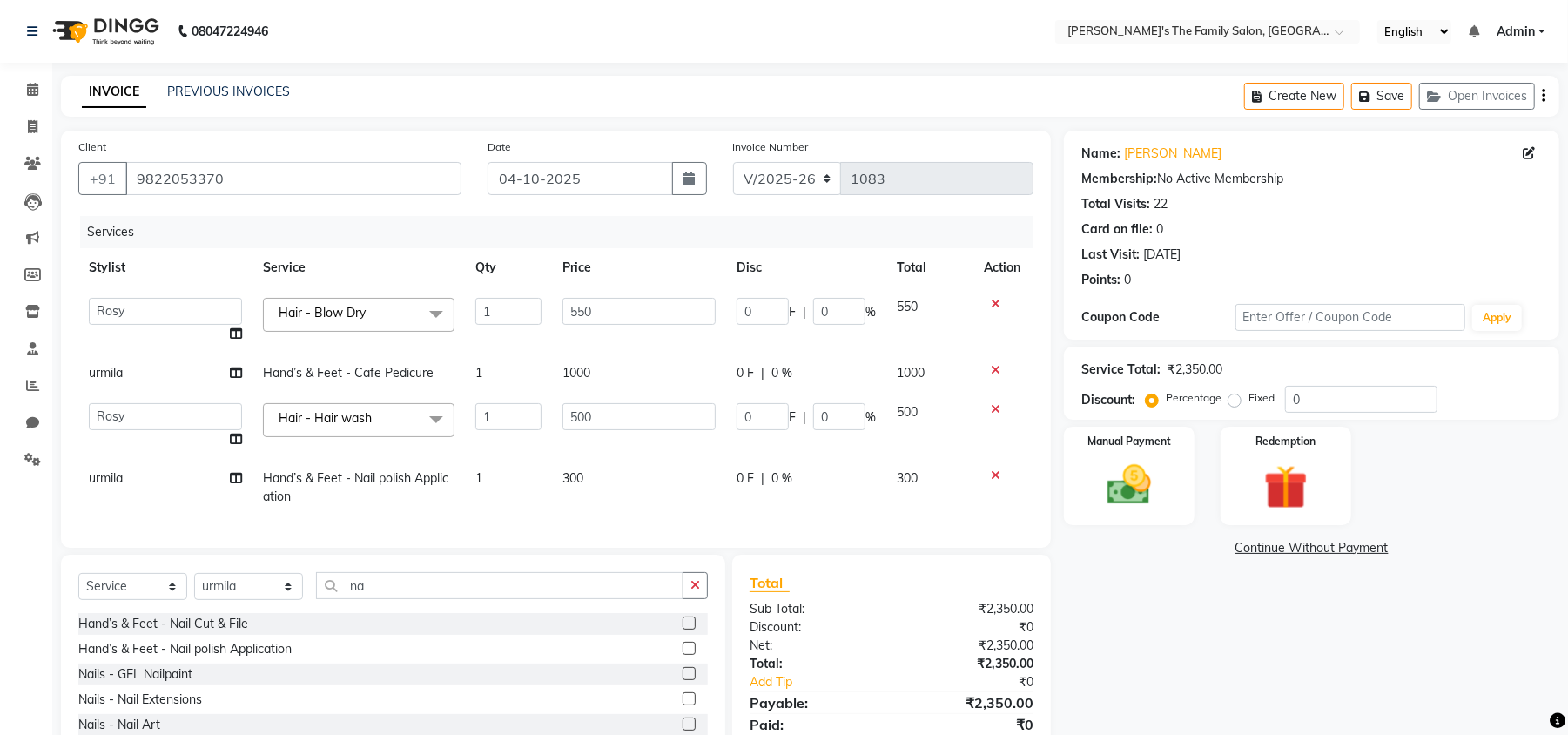
click at [603, 528] on div "Services Stylist Service Qty Price Disc Total Action [PERSON_NAME] [PERSON_NAME…" at bounding box center [555, 373] width 955 height 314
click at [231, 373] on icon at bounding box center [236, 373] width 12 height 12
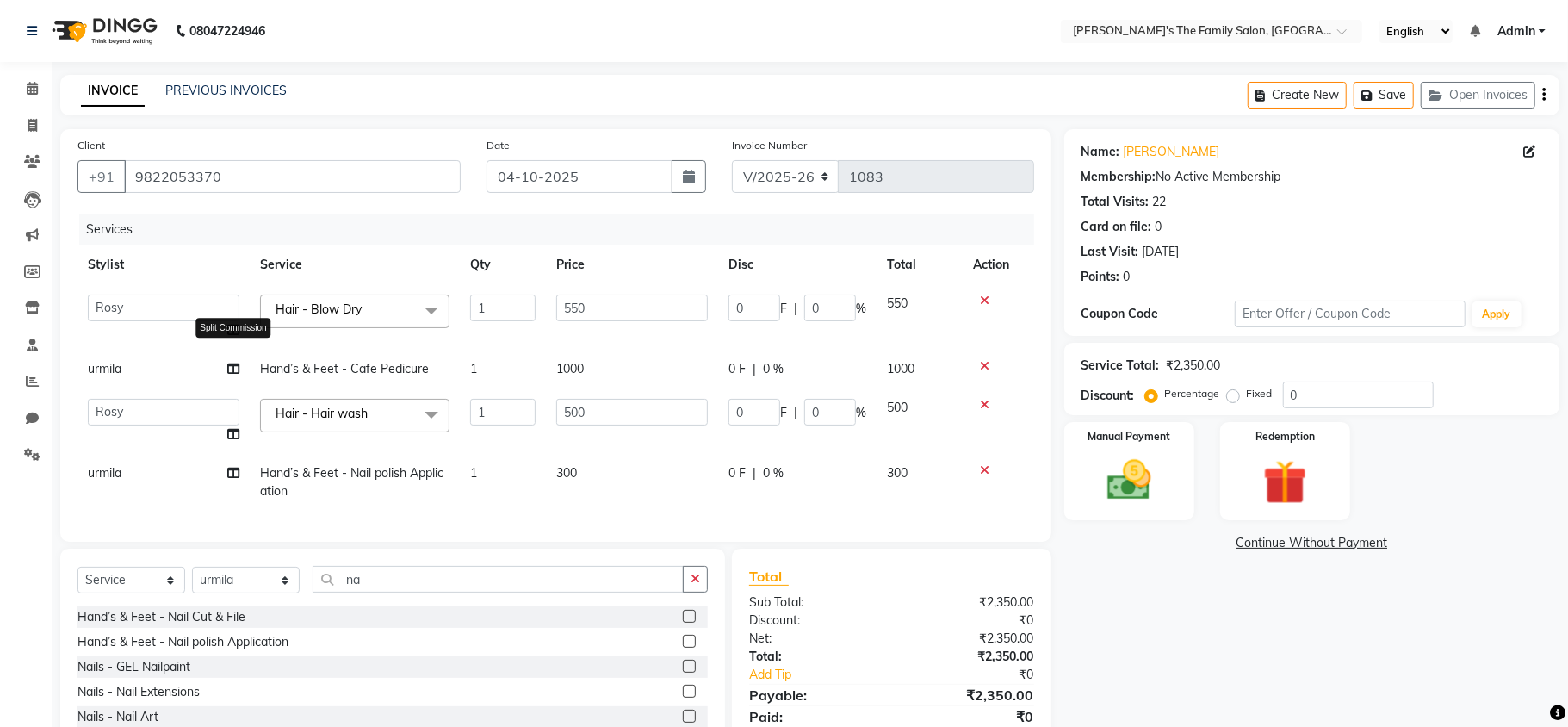
select select "64187"
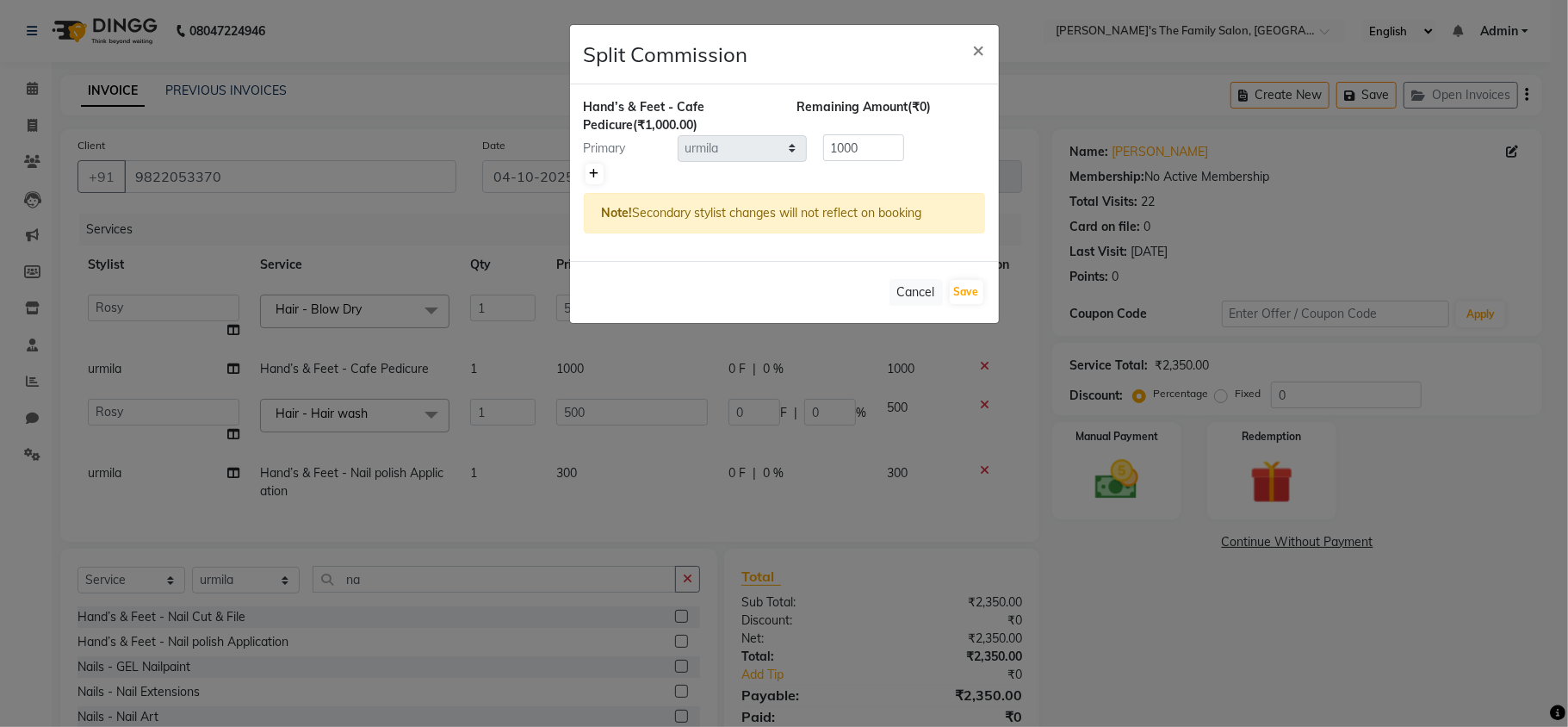
click at [595, 170] on icon at bounding box center [595, 174] width 10 height 10
type input "500"
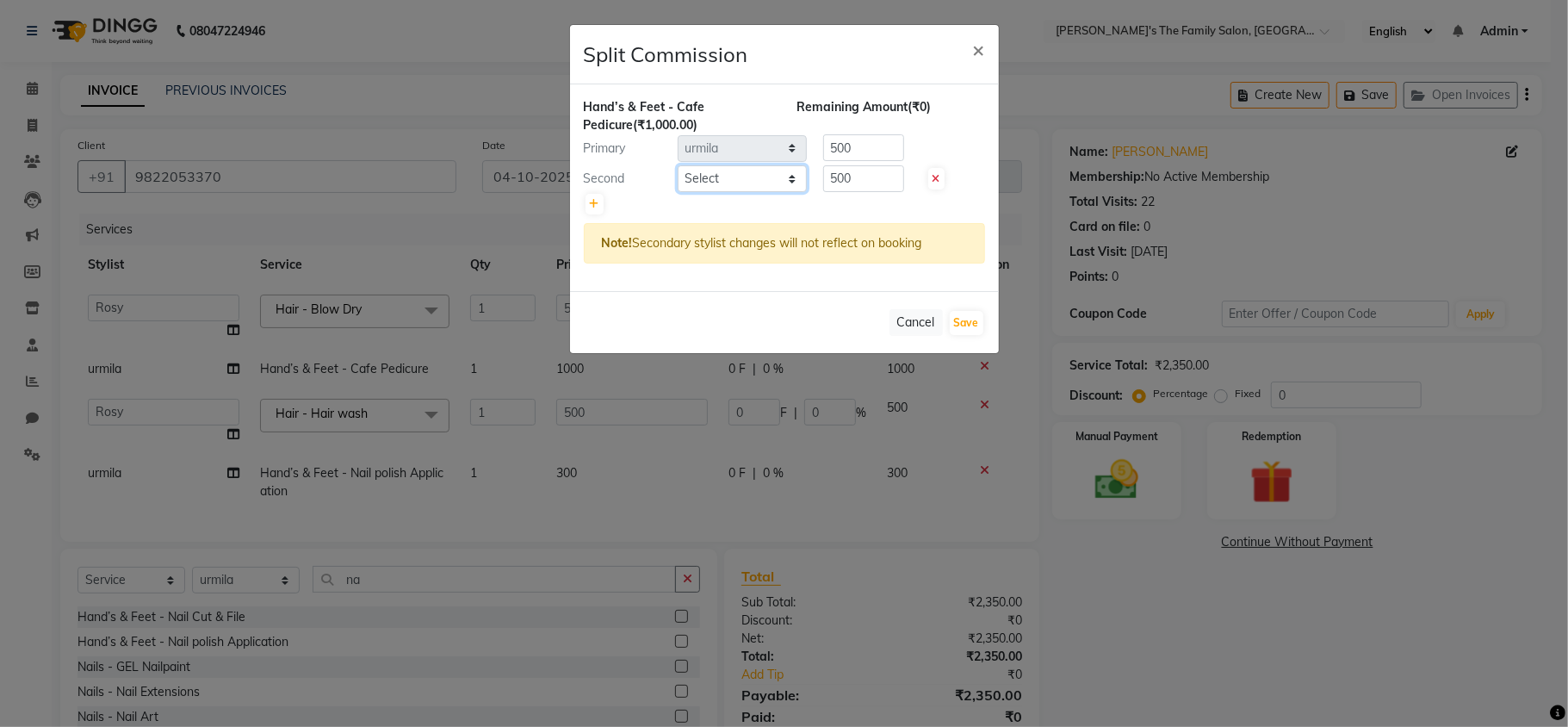
click at [769, 173] on select "Select [PERSON_NAME] [PERSON_NAME] Renuka Rosy urmila" at bounding box center [742, 178] width 130 height 27
select select "50502"
click at [678, 166] on select "Select [PERSON_NAME] [PERSON_NAME] Renuka Rosy urmila" at bounding box center [742, 178] width 130 height 27
click at [975, 321] on button "Save" at bounding box center [967, 322] width 34 height 24
select select "Select"
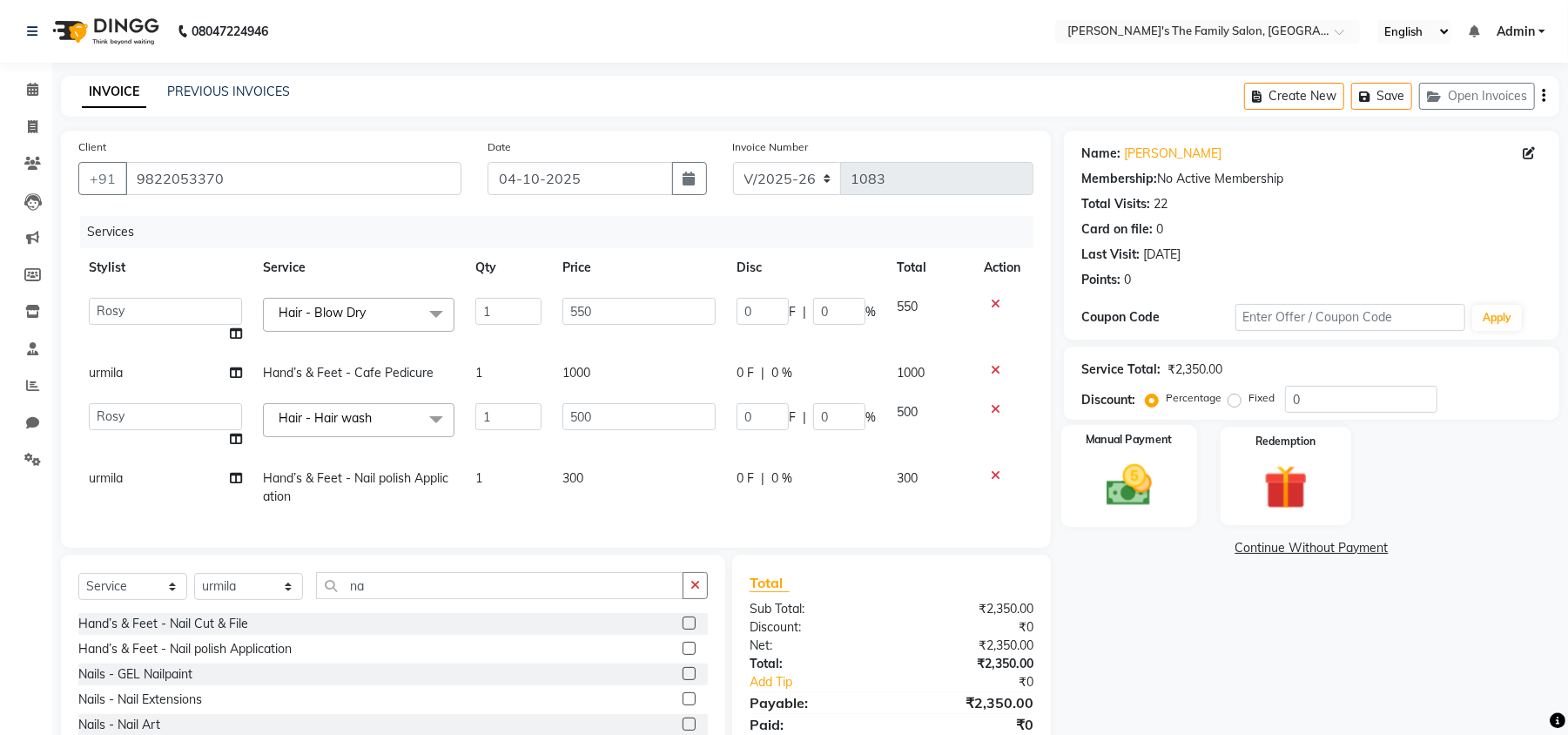
click at [1140, 482] on img at bounding box center [1129, 485] width 75 height 53
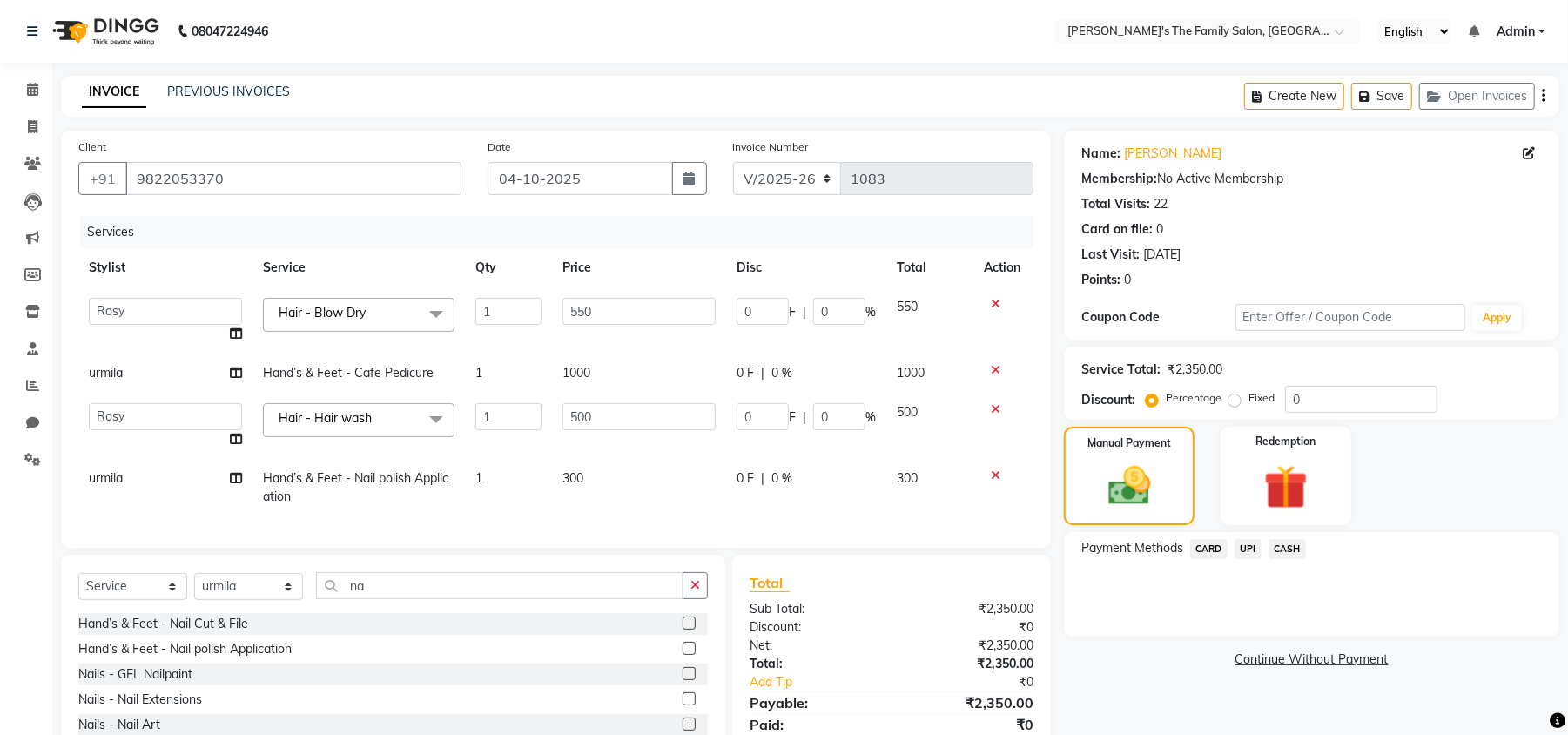
click at [1252, 548] on span "UPI" at bounding box center [1248, 549] width 27 height 20
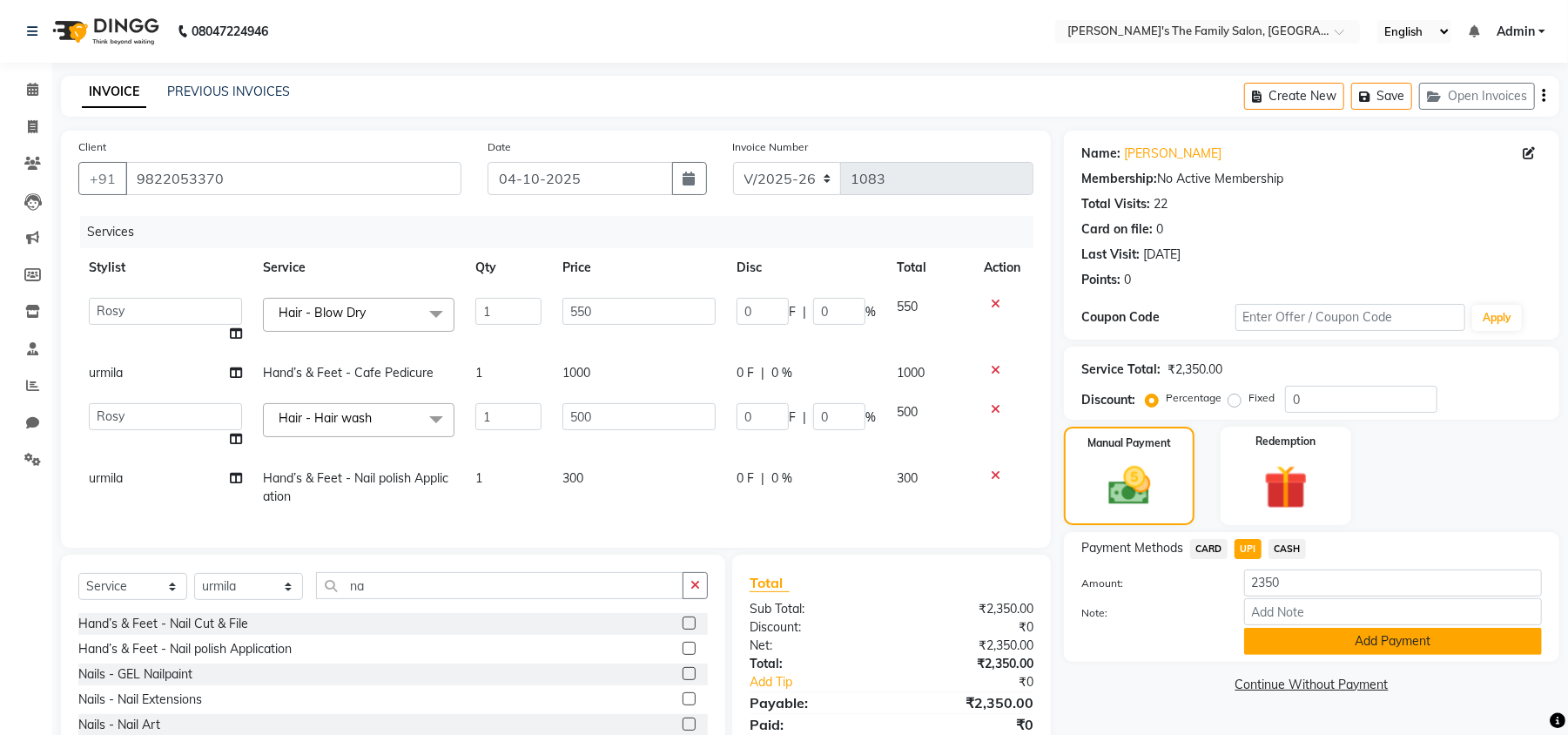
click at [1442, 652] on button "Add Payment" at bounding box center [1393, 641] width 298 height 27
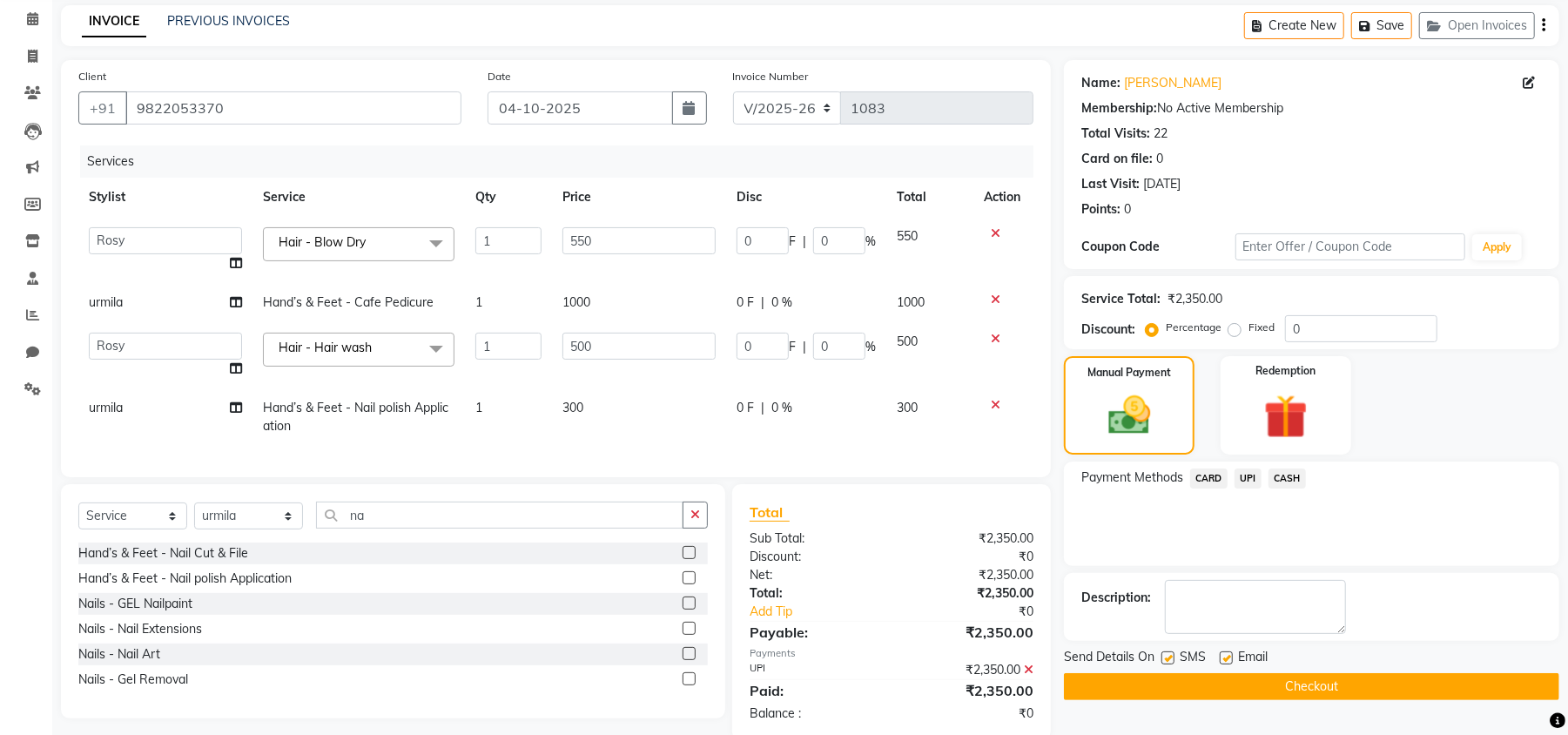
scroll to position [92, 0]
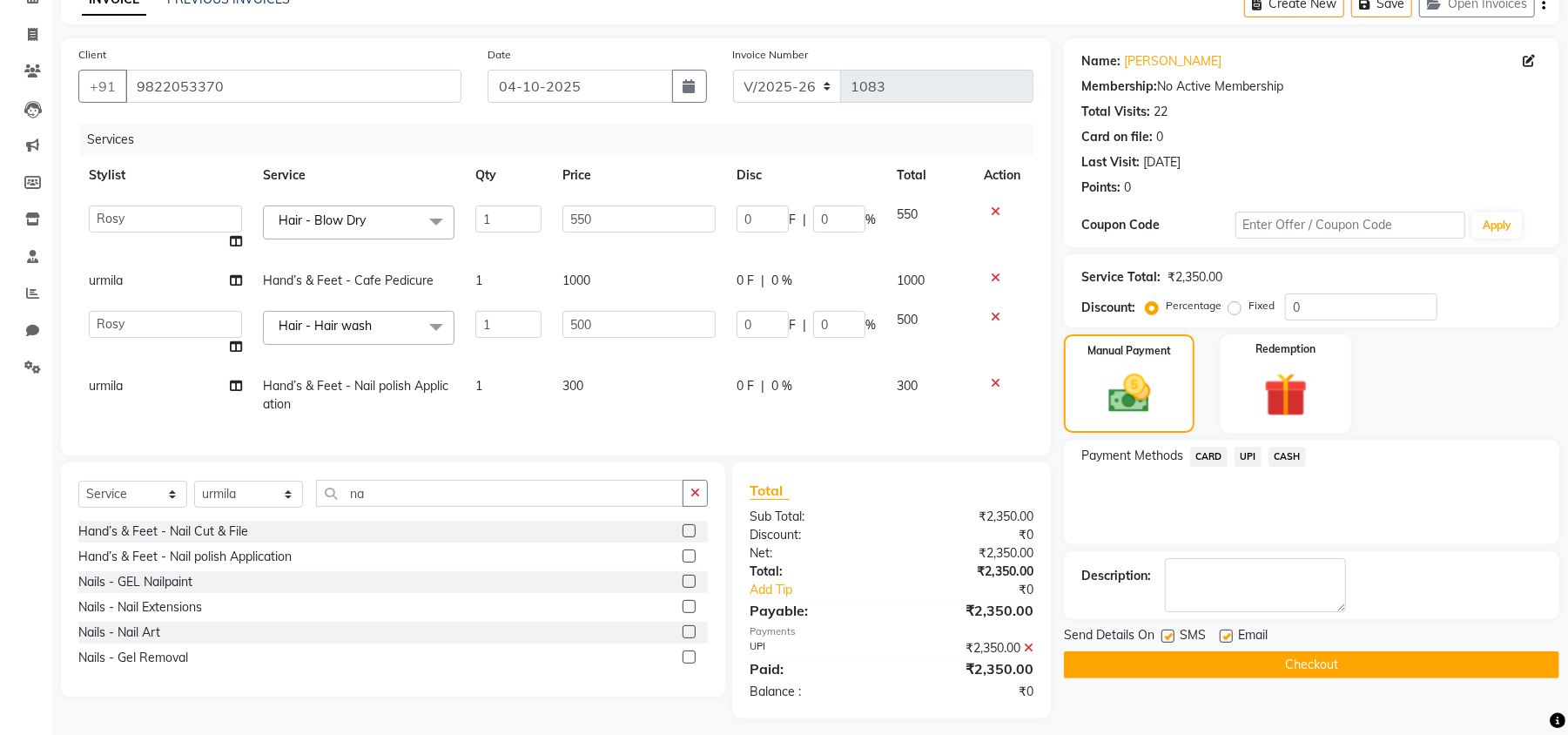
click at [144, 377] on td "urmila" at bounding box center [165, 395] width 174 height 57
select select "64187"
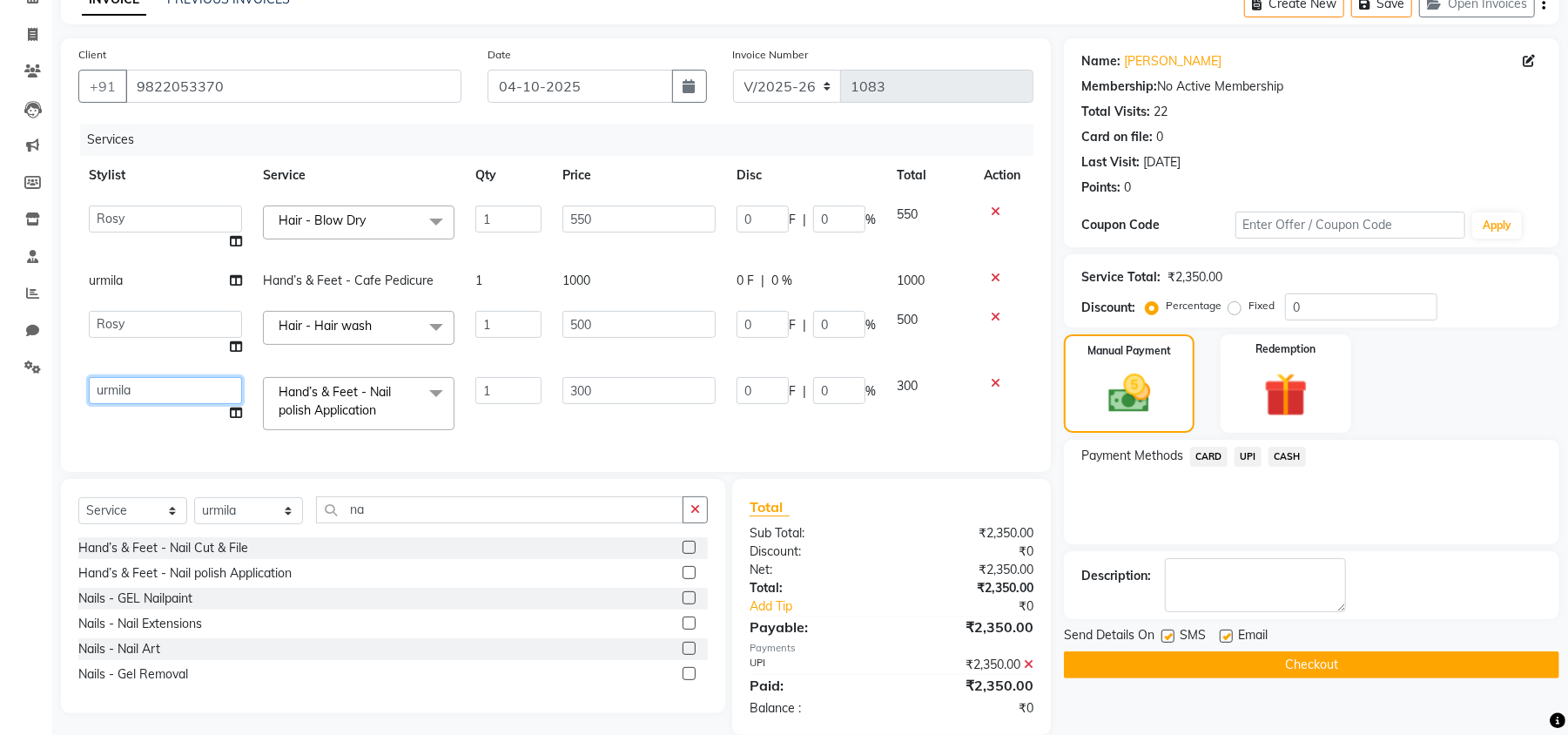
click at [144, 377] on select "[PERSON_NAME] [PERSON_NAME] Renuka Rosy urmila" at bounding box center [165, 390] width 153 height 27
select select "50502"
click at [1230, 632] on label at bounding box center [1226, 635] width 13 height 13
click at [1230, 632] on input "checkbox" at bounding box center [1225, 636] width 11 height 11
checkbox input "false"
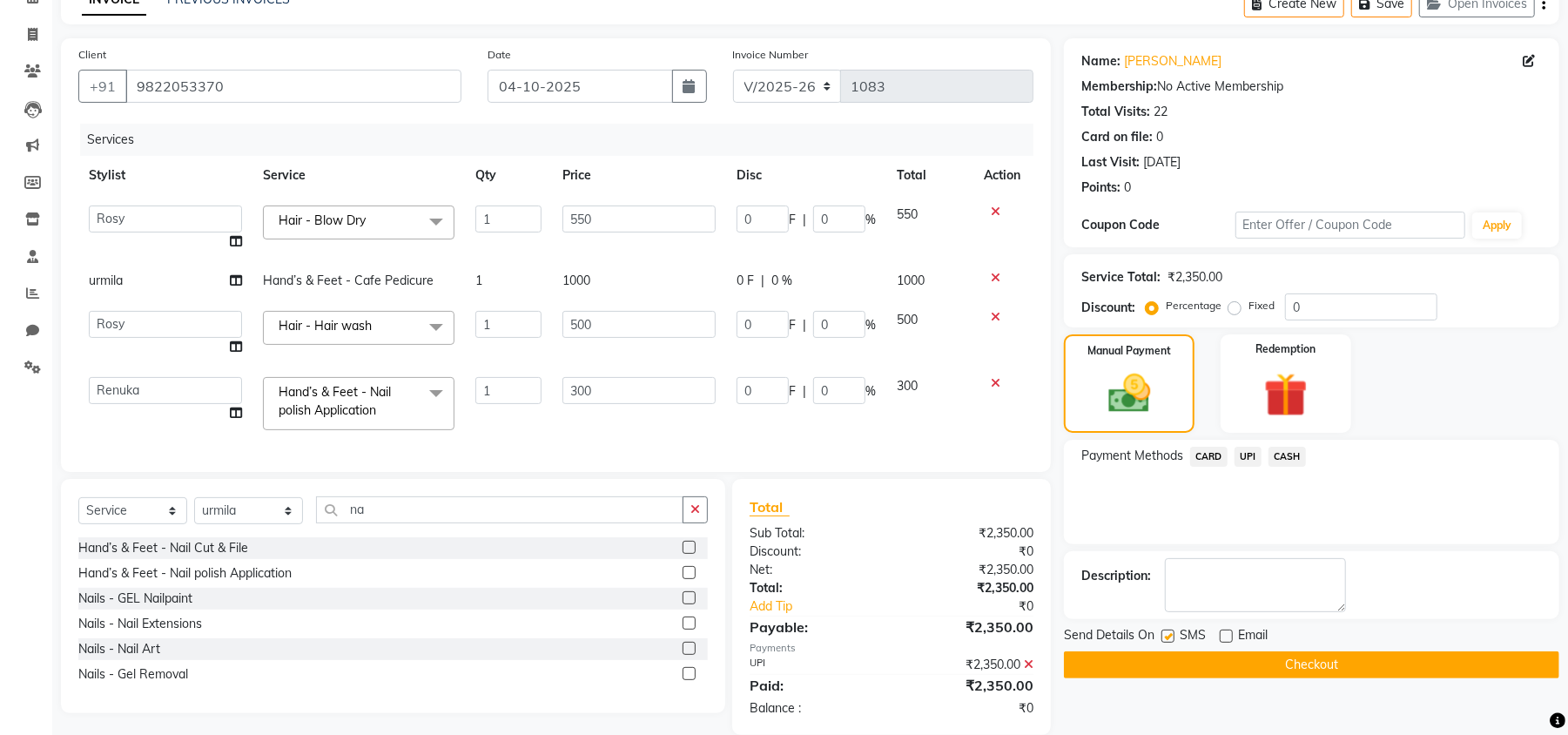
click at [1167, 639] on label at bounding box center [1167, 635] width 13 height 13
click at [1167, 639] on input "checkbox" at bounding box center [1166, 636] width 11 height 11
checkbox input "false"
click at [1178, 651] on button "Checkout" at bounding box center [1311, 664] width 495 height 27
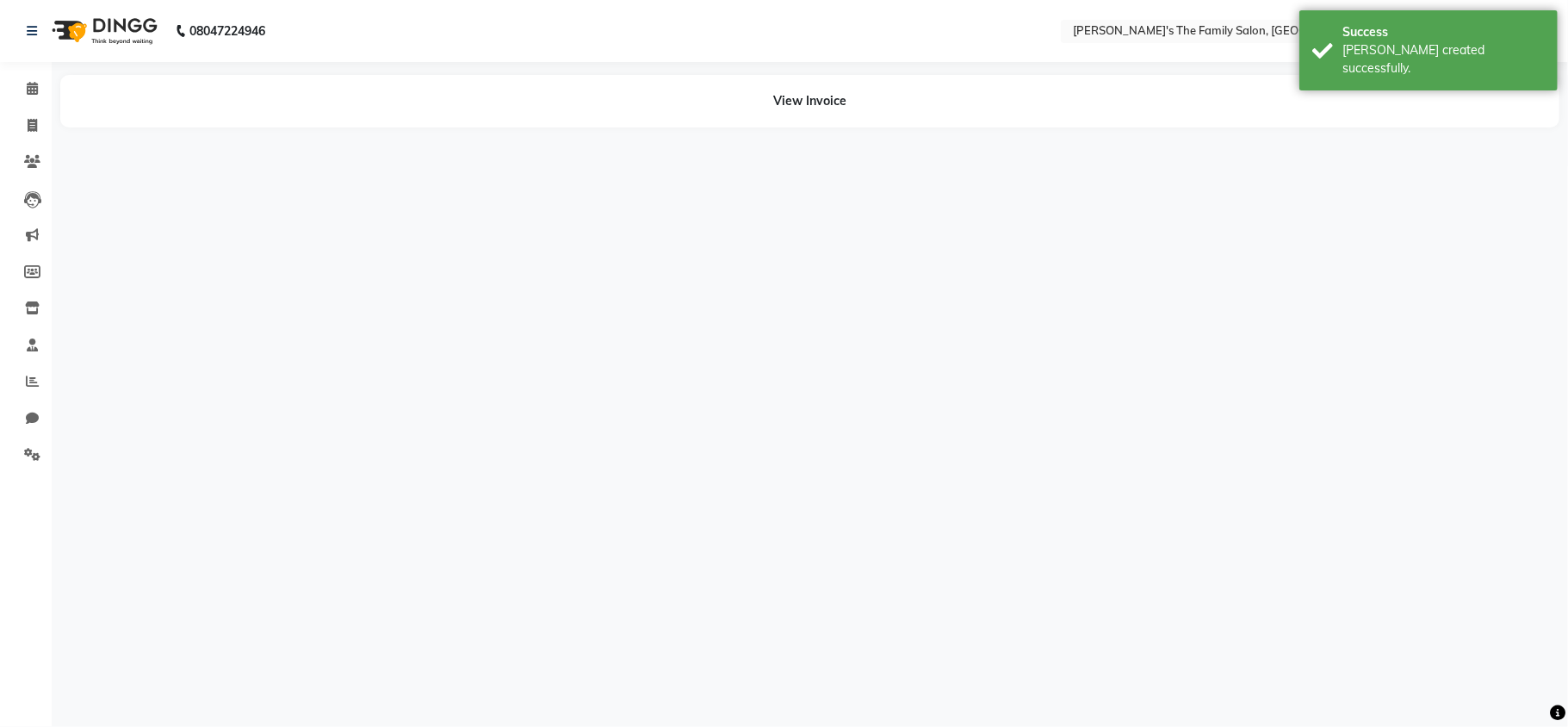
select select "50499"
select select "64187"
select select "50502"
select select "50499"
select select "50502"
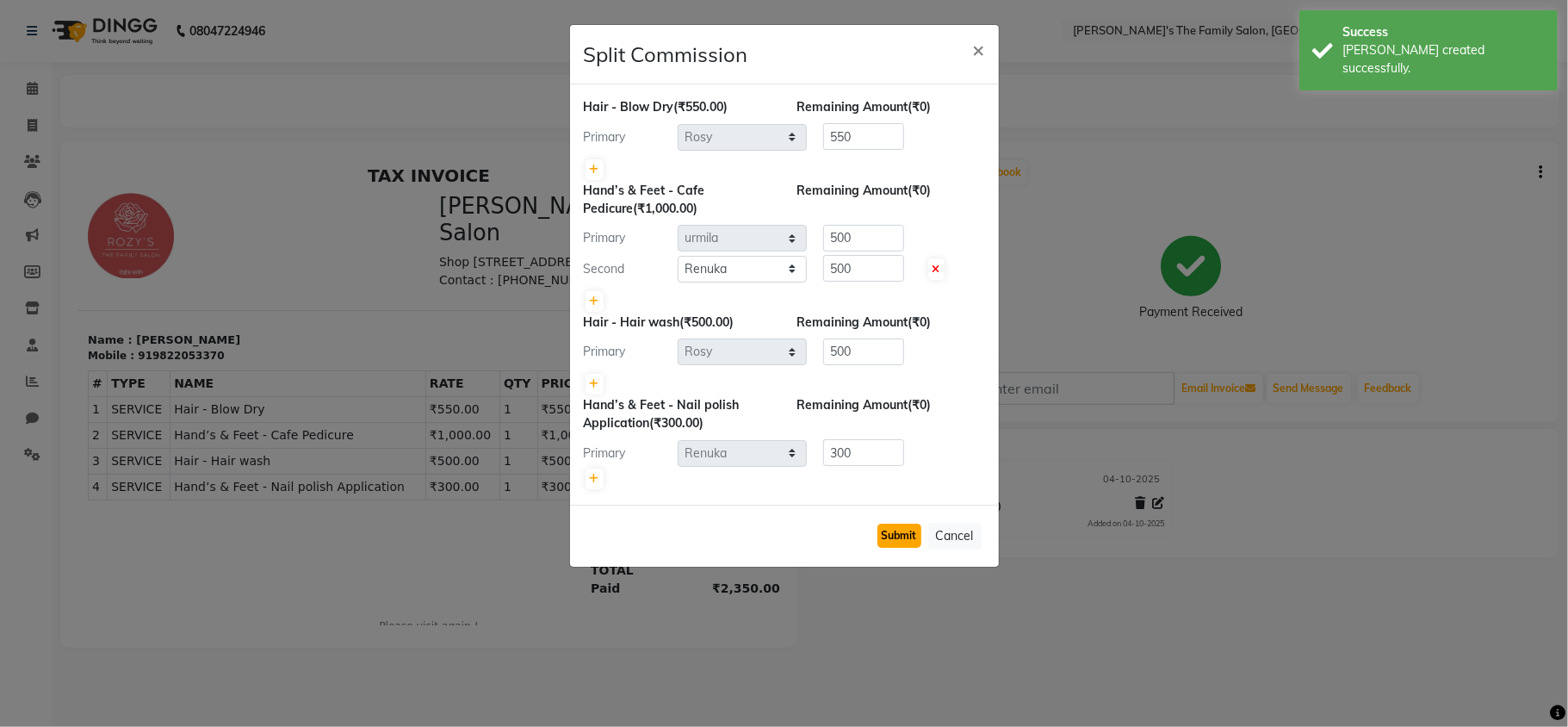
click at [901, 529] on button "Submit" at bounding box center [899, 535] width 44 height 24
